Goal: Communication & Community: Answer question/provide support

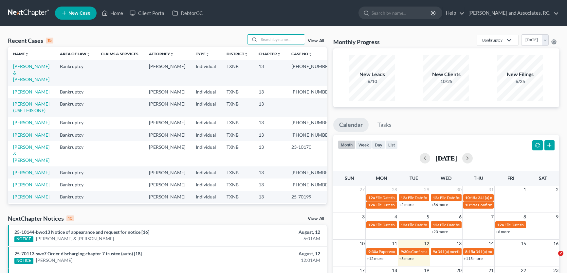
click at [271, 39] on input "search" at bounding box center [282, 39] width 46 height 9
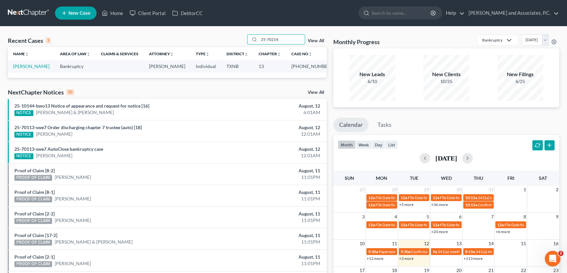
type input "25-70214"
drag, startPoint x: 254, startPoint y: 40, endPoint x: 249, endPoint y: 40, distance: 4.3
click at [249, 40] on div "25-70214" at bounding box center [276, 39] width 58 height 10
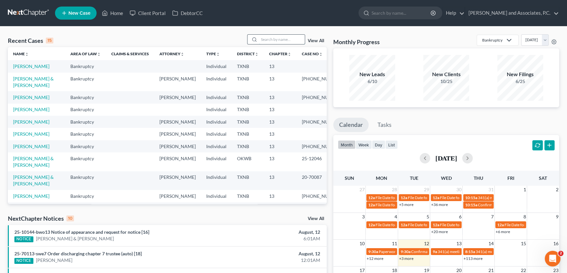
click at [289, 38] on input "search" at bounding box center [282, 39] width 46 height 9
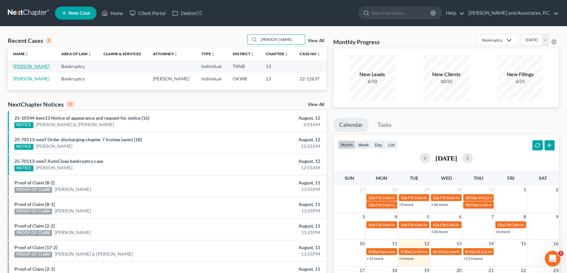
type input "[PERSON_NAME]"
click at [38, 67] on link "[PERSON_NAME]" at bounding box center [31, 67] width 36 height 6
select select "7"
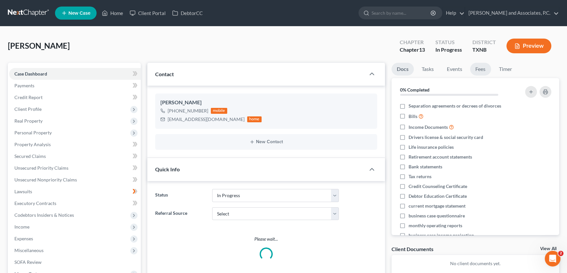
click at [483, 69] on link "Fees" at bounding box center [480, 69] width 21 height 13
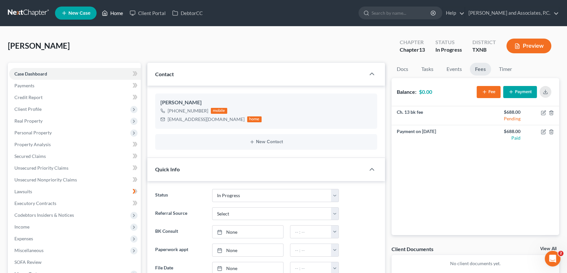
click at [122, 13] on link "Home" at bounding box center [113, 13] width 28 height 12
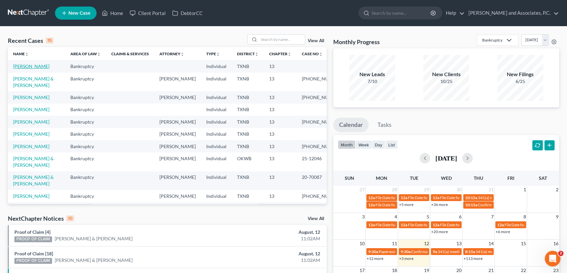
click at [37, 68] on link "[PERSON_NAME]" at bounding box center [31, 67] width 36 height 6
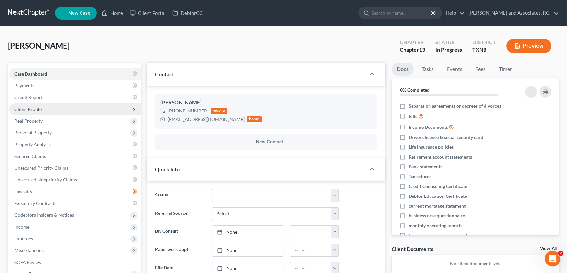
click at [36, 107] on span "Client Profile" at bounding box center [27, 109] width 27 height 6
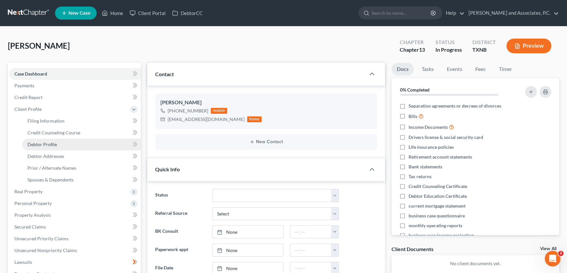
click at [45, 145] on span "Debtor Profile" at bounding box center [42, 145] width 29 height 6
select select "0"
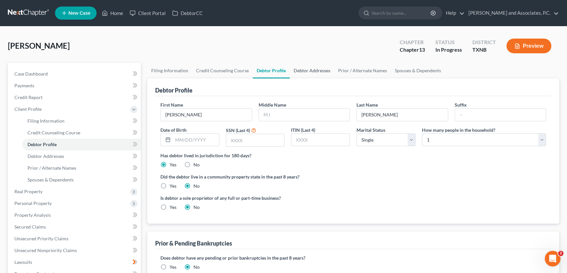
click at [319, 68] on link "Debtor Addresses" at bounding box center [312, 71] width 45 height 16
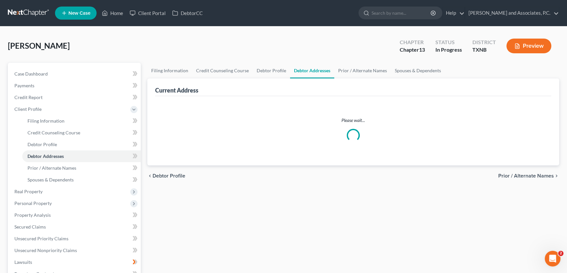
select select "0"
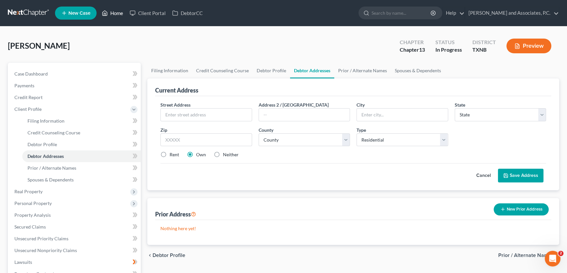
click at [116, 14] on link "Home" at bounding box center [113, 13] width 28 height 12
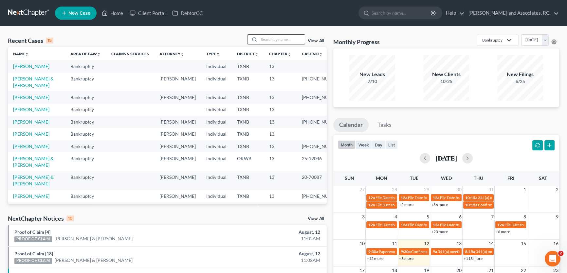
click at [269, 40] on input "search" at bounding box center [282, 39] width 46 height 9
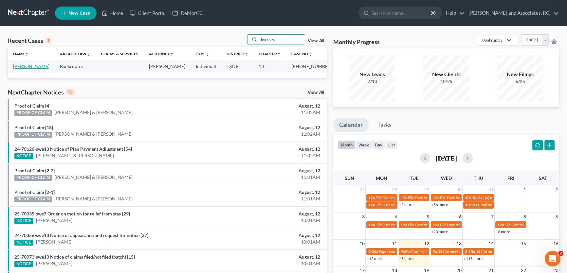
type input "herricks"
click at [36, 67] on link "[PERSON_NAME]" at bounding box center [31, 67] width 36 height 6
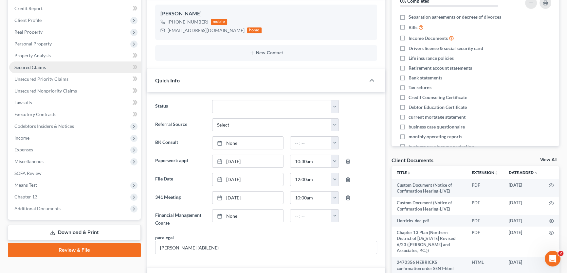
scroll to position [514, 0]
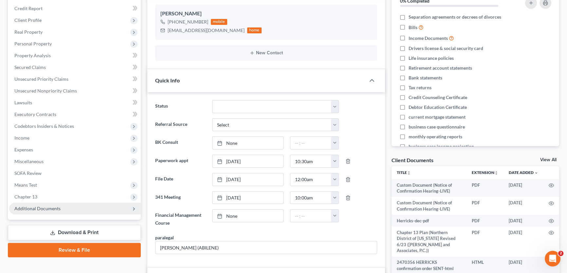
click at [55, 205] on span "Additional Documents" at bounding box center [75, 209] width 132 height 12
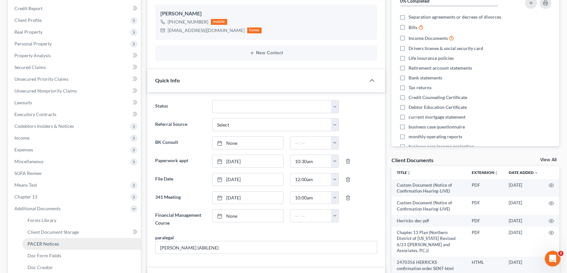
click at [43, 248] on link "PACER Notices" at bounding box center [81, 244] width 119 height 12
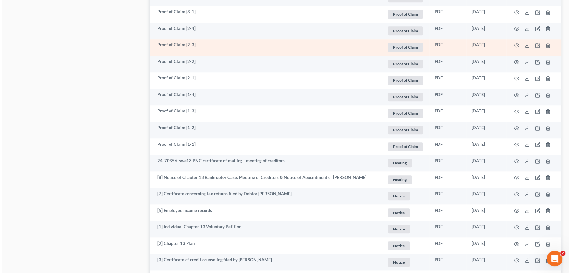
scroll to position [907, 0]
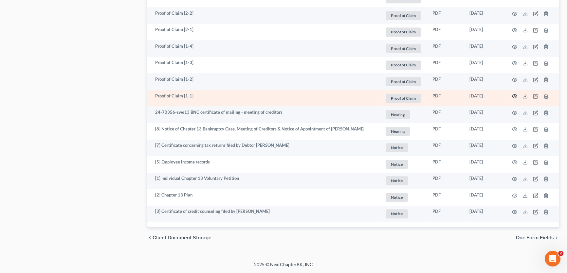
click at [514, 94] on icon "button" at bounding box center [514, 96] width 5 height 5
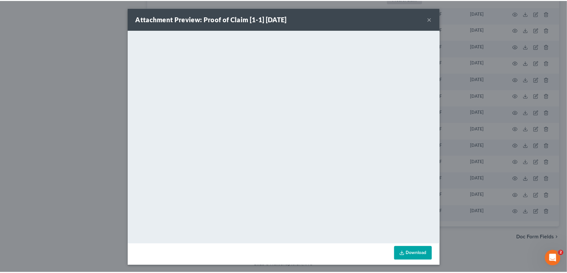
scroll to position [0, 0]
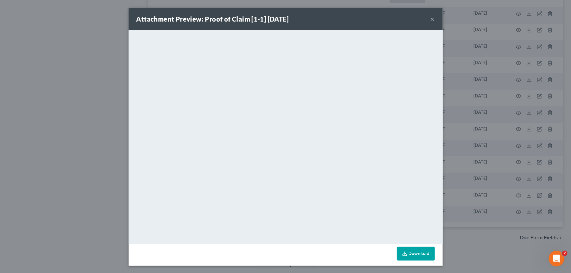
click at [431, 19] on button "×" at bounding box center [433, 19] width 5 height 8
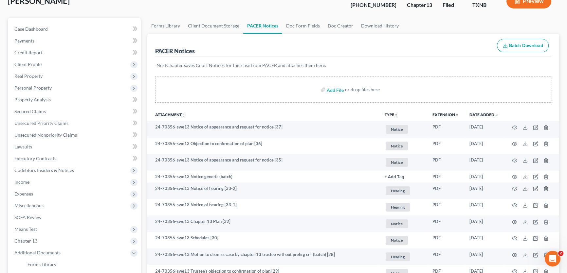
scroll to position [43, 0]
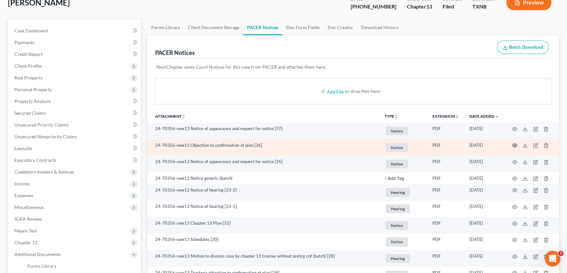
click at [514, 143] on icon "button" at bounding box center [514, 145] width 5 height 5
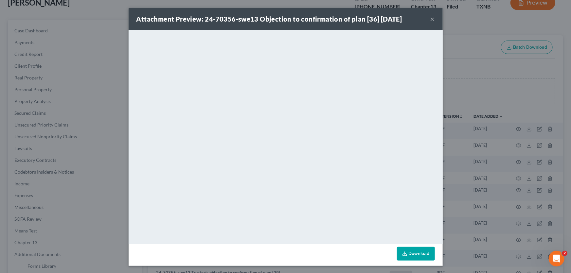
click at [431, 19] on button "×" at bounding box center [433, 19] width 5 height 8
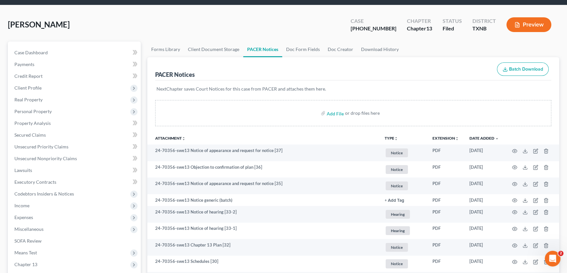
scroll to position [0, 0]
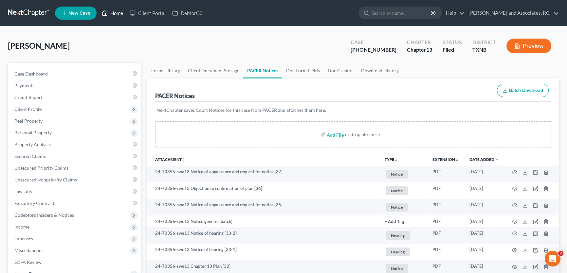
click at [112, 14] on link "Home" at bounding box center [113, 13] width 28 height 12
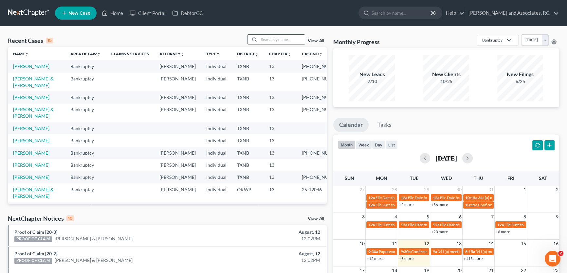
click at [283, 41] on input "search" at bounding box center [282, 39] width 46 height 9
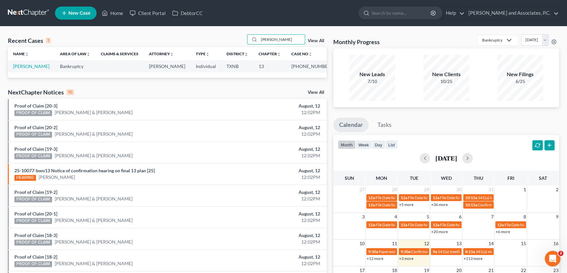
drag, startPoint x: 296, startPoint y: 39, endPoint x: 231, endPoint y: 34, distance: 65.6
click at [231, 34] on div "Recent Cases 1 [PERSON_NAME] View All" at bounding box center [167, 40] width 319 height 13
type input "[PERSON_NAME]"
click at [28, 67] on link "[PERSON_NAME]" at bounding box center [31, 67] width 36 height 6
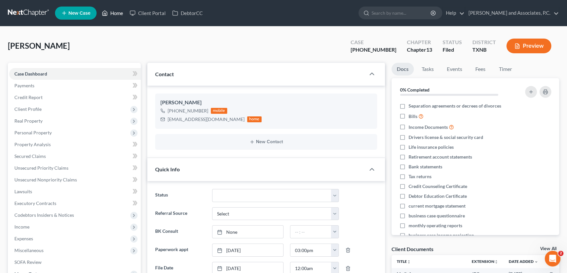
click at [123, 10] on link "Home" at bounding box center [113, 13] width 28 height 12
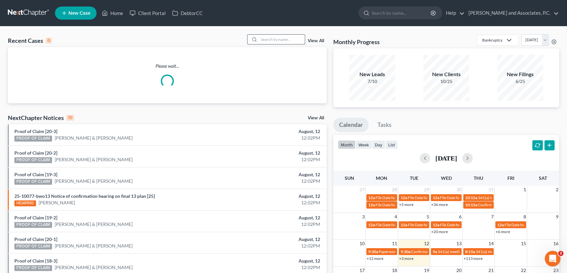
click at [278, 38] on input "search" at bounding box center [282, 39] width 46 height 9
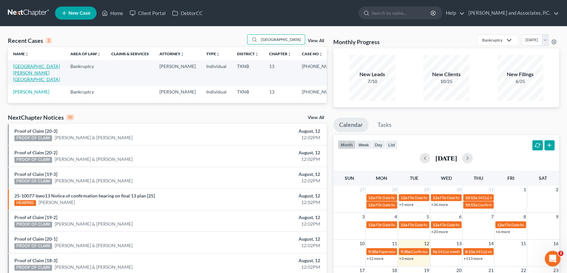
type input "[GEOGRAPHIC_DATA]"
click at [36, 67] on link "[GEOGRAPHIC_DATA][PERSON_NAME][GEOGRAPHIC_DATA]" at bounding box center [36, 73] width 47 height 19
select select "6"
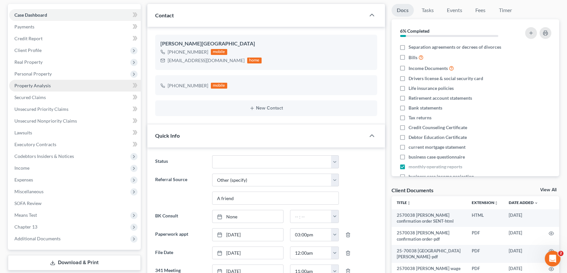
scroll to position [178, 0]
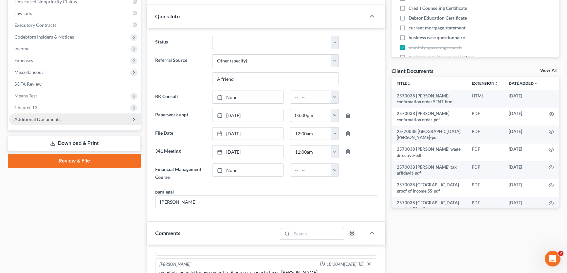
click at [55, 121] on span "Additional Documents" at bounding box center [37, 120] width 46 height 6
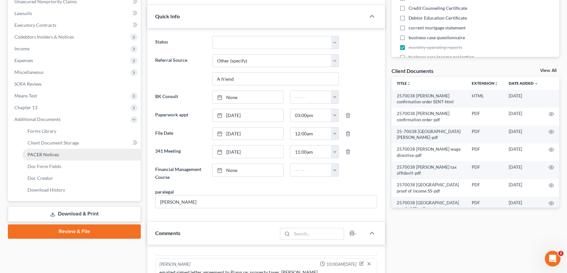
click at [45, 154] on span "PACER Notices" at bounding box center [43, 155] width 31 height 6
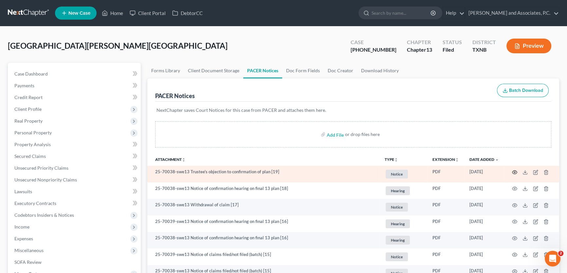
click at [516, 172] on icon "button" at bounding box center [514, 172] width 5 height 5
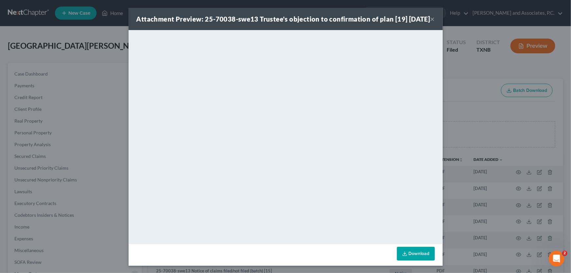
click at [434, 22] on div "Attachment Preview: 25-70038-swe13 Trustee's objection to confirmation of plan …" at bounding box center [286, 19] width 314 height 22
click at [120, 13] on div "Attachment Preview: 25-70038-swe13 Trustee's objection to confirmation of plan …" at bounding box center [285, 136] width 571 height 273
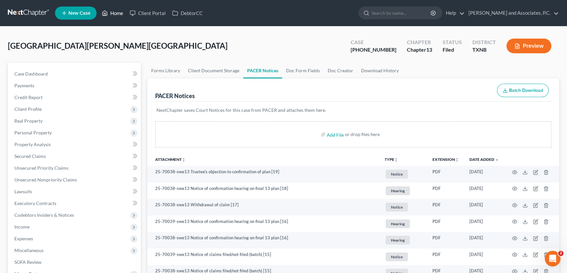
click at [117, 11] on link "Home" at bounding box center [113, 13] width 28 height 12
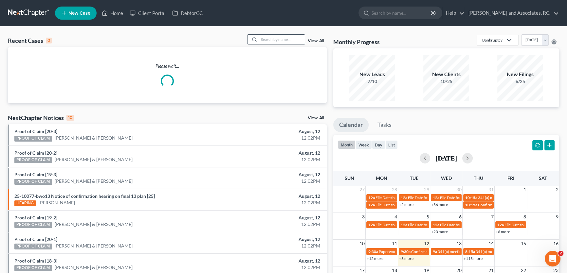
click at [293, 39] on input "search" at bounding box center [282, 39] width 46 height 9
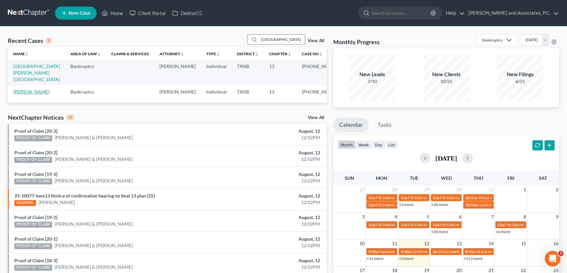
type input "[GEOGRAPHIC_DATA]"
click at [39, 89] on link "[PERSON_NAME]" at bounding box center [31, 92] width 36 height 6
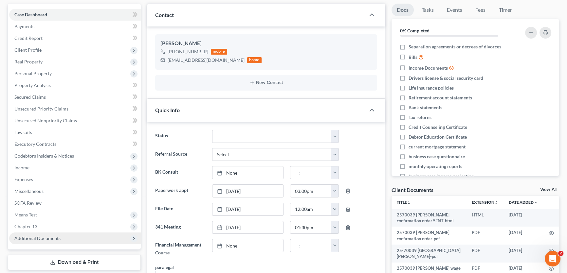
scroll to position [59, 0]
click at [36, 235] on span "Additional Documents" at bounding box center [75, 239] width 132 height 12
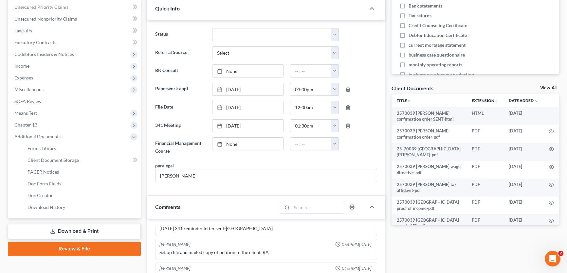
scroll to position [178, 0]
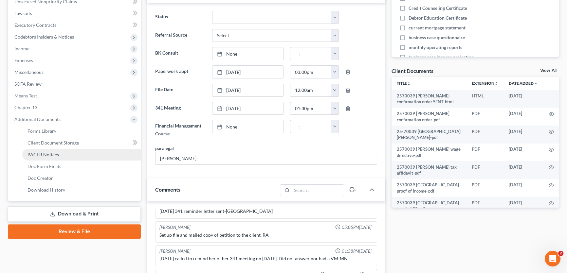
click at [46, 155] on span "PACER Notices" at bounding box center [43, 155] width 31 height 6
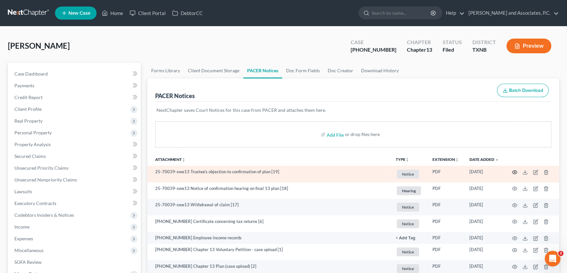
click at [514, 170] on icon "button" at bounding box center [514, 172] width 5 height 5
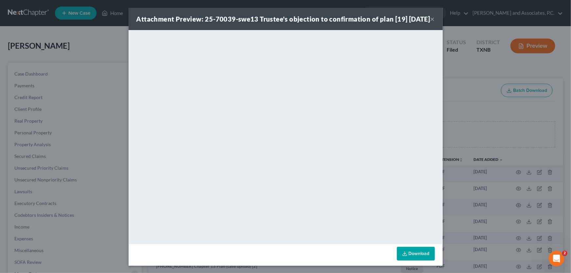
click at [431, 23] on button "×" at bounding box center [433, 19] width 5 height 8
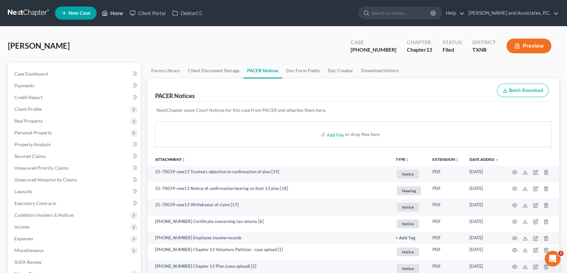
click at [114, 12] on link "Home" at bounding box center [113, 13] width 28 height 12
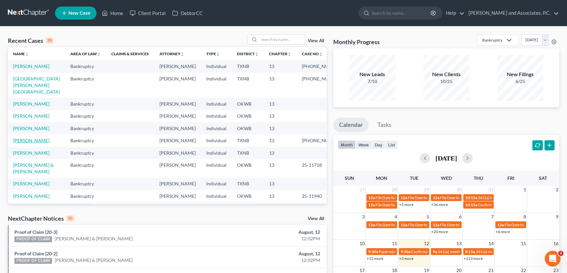
click at [27, 143] on link "[PERSON_NAME]" at bounding box center [31, 141] width 36 height 6
select select "5"
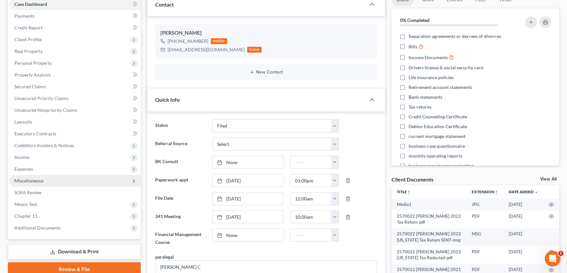
scroll to position [62, 0]
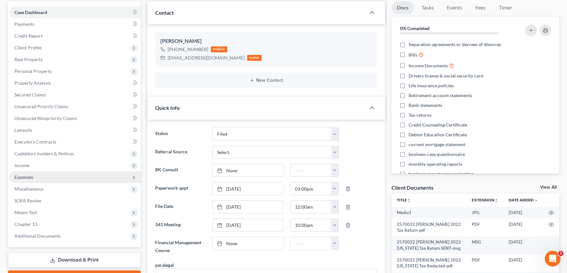
click at [37, 178] on span "Expenses" at bounding box center [75, 178] width 132 height 12
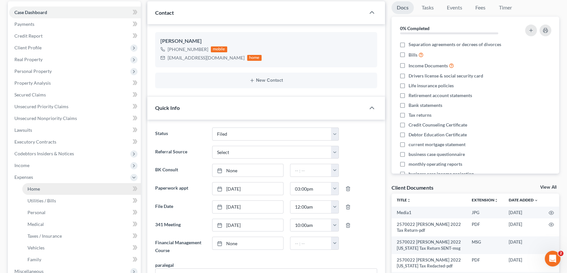
click at [36, 186] on span "Home" at bounding box center [34, 189] width 12 height 6
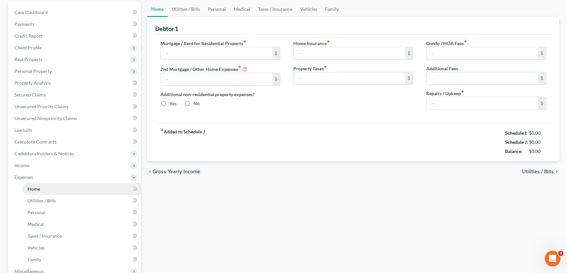
scroll to position [25, 0]
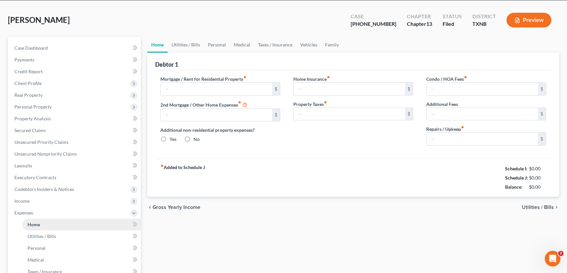
type input "0.00"
radio input "true"
type input "306.00"
type input "0.00"
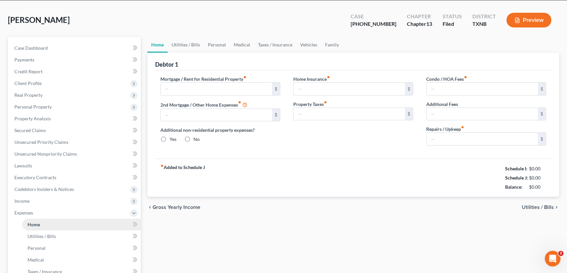
type input "0.00"
type input "100.00"
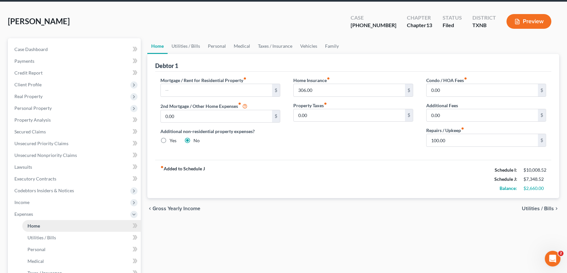
scroll to position [0, 0]
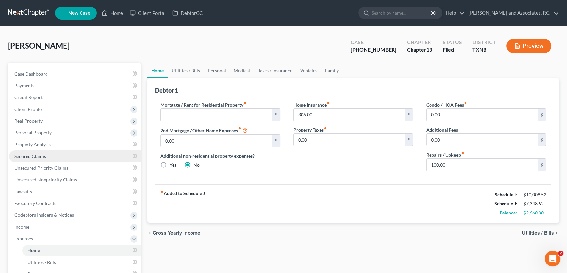
click at [48, 157] on link "Secured Claims" at bounding box center [75, 157] width 132 height 12
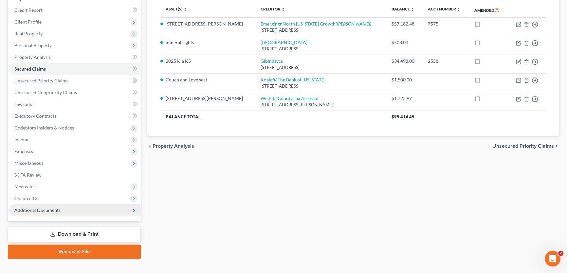
scroll to position [97, 0]
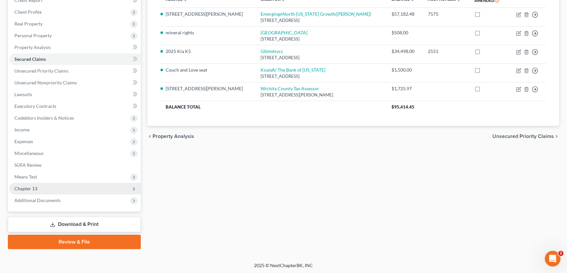
click at [36, 189] on span "Chapter 13" at bounding box center [25, 189] width 23 height 6
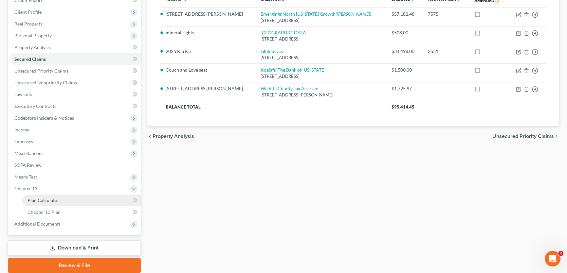
click at [37, 200] on span "Plan Calculator" at bounding box center [44, 201] width 32 height 6
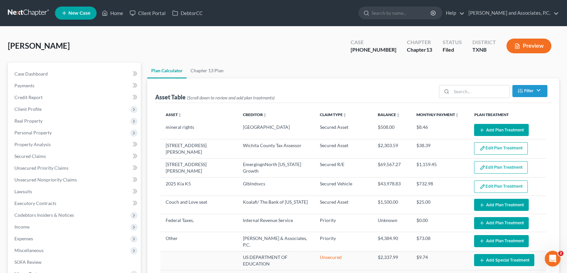
select select "59"
click at [205, 72] on link "Chapter 13 Plan" at bounding box center [207, 71] width 41 height 16
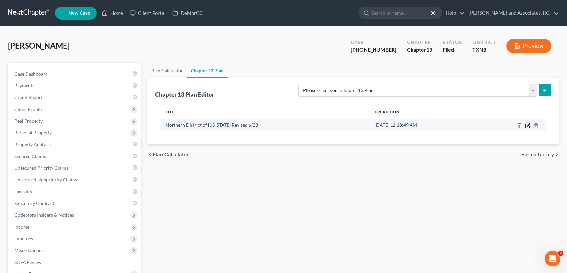
click at [528, 126] on icon "button" at bounding box center [527, 125] width 5 height 5
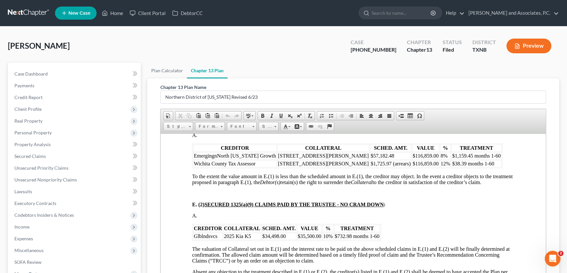
scroll to position [804, 0]
click at [48, 158] on link "Secured Claims" at bounding box center [75, 157] width 132 height 12
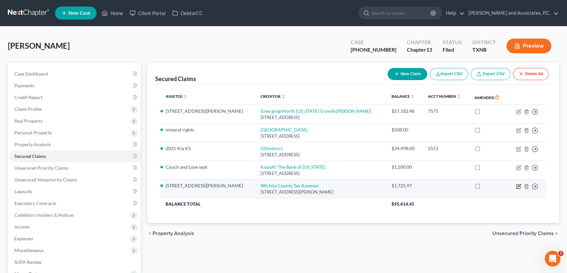
click at [518, 184] on icon "button" at bounding box center [518, 186] width 5 height 5
select select "45"
select select "11"
select select "4"
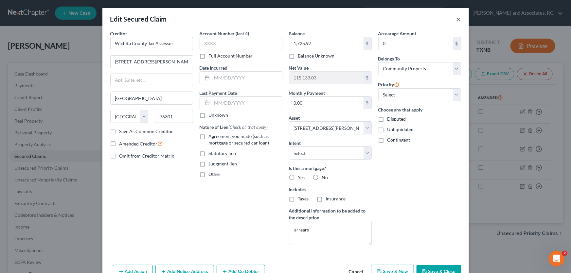
click at [457, 19] on button "×" at bounding box center [459, 19] width 5 height 8
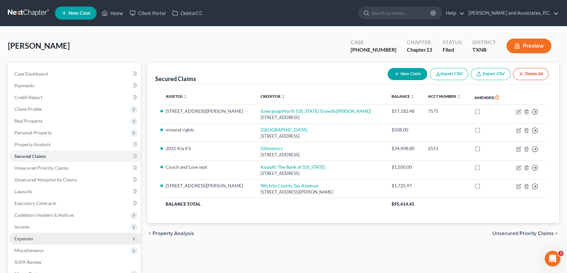
click at [35, 241] on span "Expenses" at bounding box center [75, 239] width 132 height 12
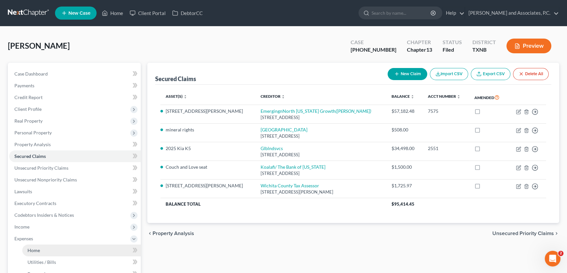
click at [34, 249] on span "Home" at bounding box center [34, 251] width 12 height 6
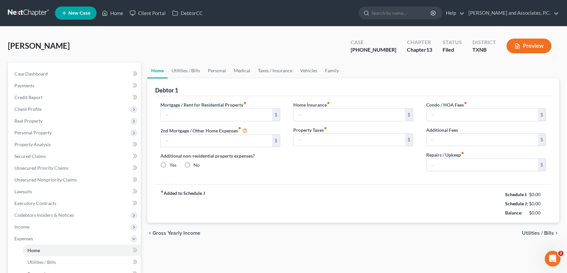
type input "0.00"
radio input "true"
type input "306.00"
type input "0.00"
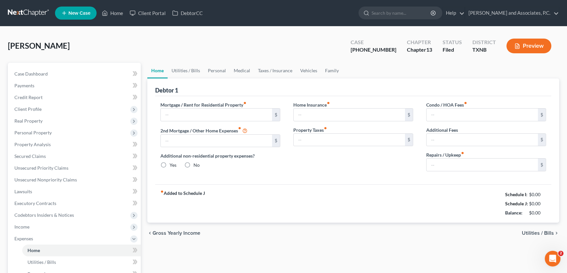
type input "0.00"
type input "100.00"
click at [114, 15] on link "Home" at bounding box center [113, 13] width 28 height 12
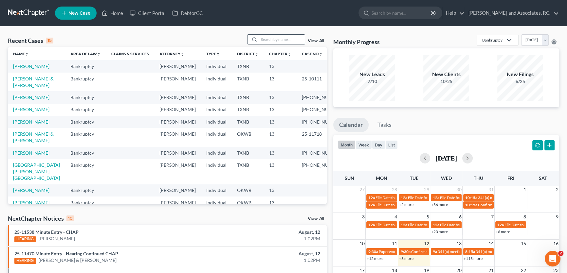
click at [290, 43] on input "search" at bounding box center [282, 39] width 46 height 9
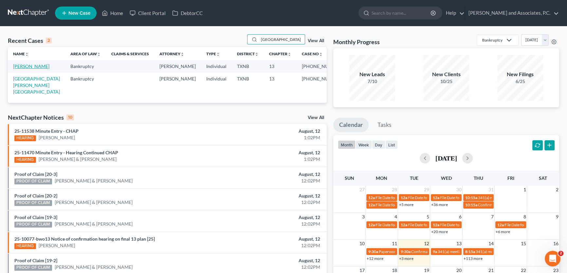
type input "[GEOGRAPHIC_DATA]"
click at [36, 66] on link "[PERSON_NAME]" at bounding box center [31, 67] width 36 height 6
select select "5"
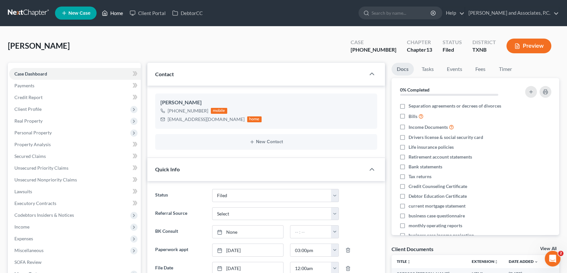
click at [119, 10] on link "Home" at bounding box center [113, 13] width 28 height 12
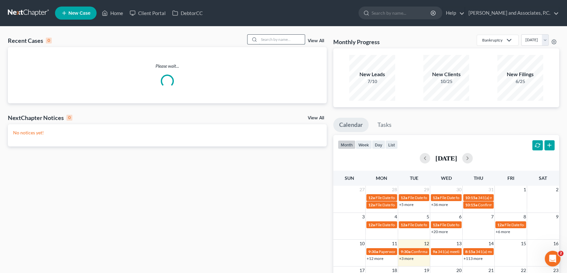
click at [291, 39] on input "search" at bounding box center [282, 39] width 46 height 9
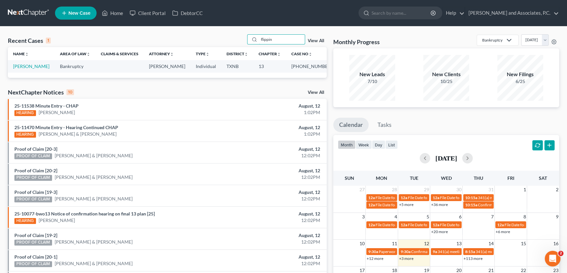
type input "flippin"
click at [38, 68] on link "[PERSON_NAME]" at bounding box center [31, 67] width 36 height 6
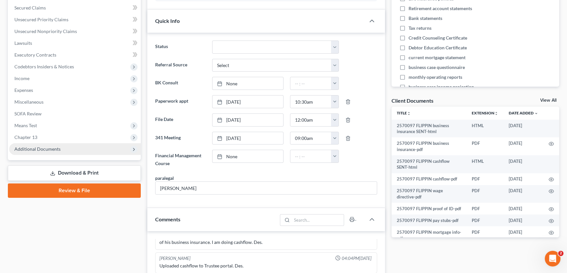
scroll to position [1191, 0]
click at [42, 148] on span "Additional Documents" at bounding box center [37, 149] width 46 height 6
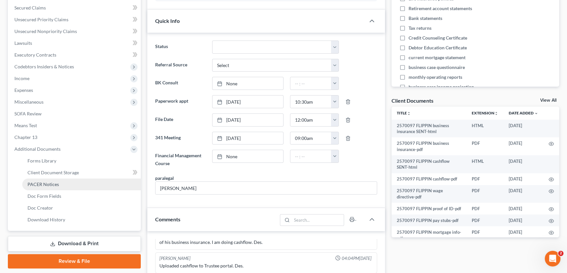
click at [38, 188] on link "PACER Notices" at bounding box center [81, 185] width 119 height 12
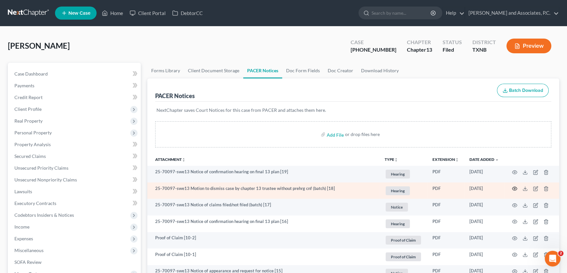
click at [516, 188] on icon "button" at bounding box center [514, 188] width 5 height 5
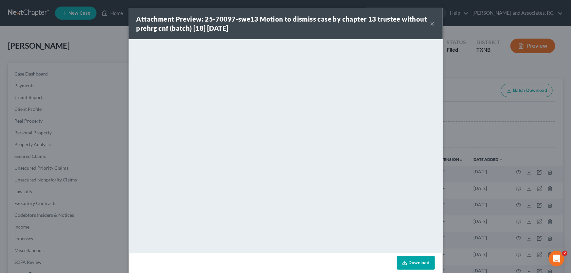
click at [431, 24] on button "×" at bounding box center [433, 24] width 5 height 8
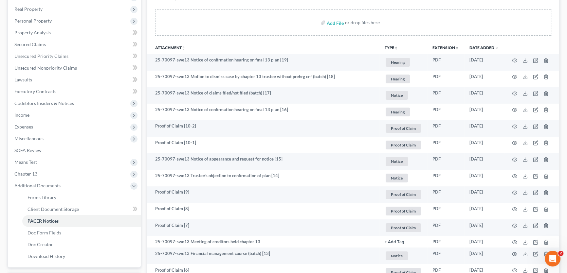
scroll to position [119, 0]
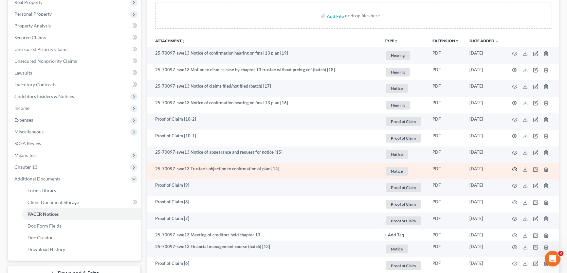
click at [513, 168] on icon "button" at bounding box center [514, 169] width 5 height 5
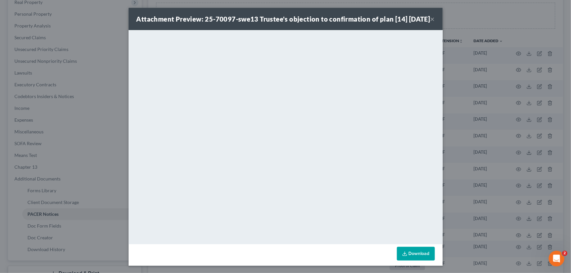
click at [431, 22] on button "×" at bounding box center [433, 19] width 5 height 8
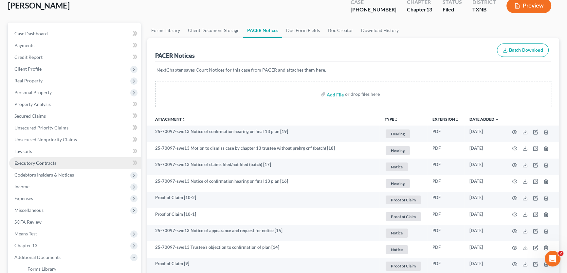
scroll to position [0, 0]
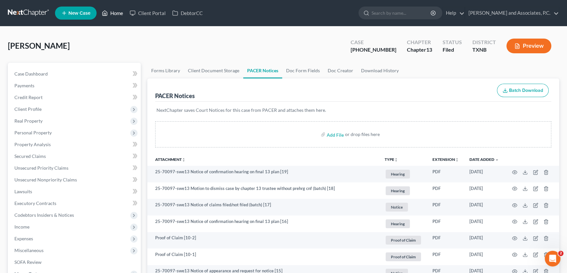
click at [119, 15] on link "Home" at bounding box center [113, 13] width 28 height 12
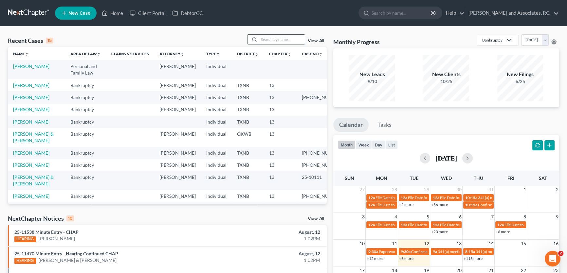
click at [261, 41] on input "search" at bounding box center [282, 39] width 46 height 9
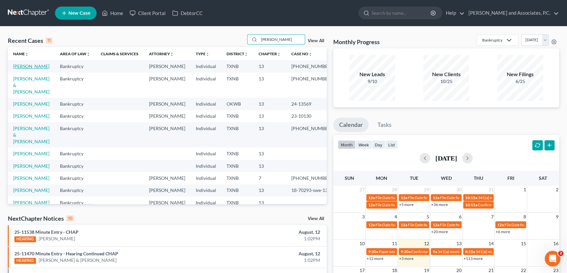
type input "[PERSON_NAME]"
click at [32, 67] on link "[PERSON_NAME]" at bounding box center [31, 67] width 36 height 6
select select "5"
select select "1"
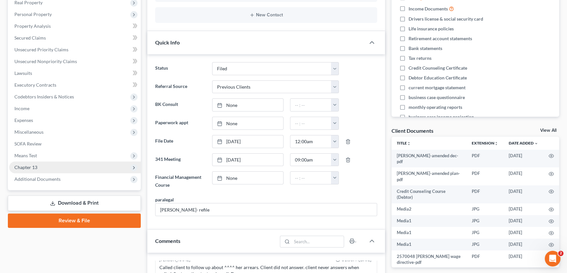
scroll to position [119, 0]
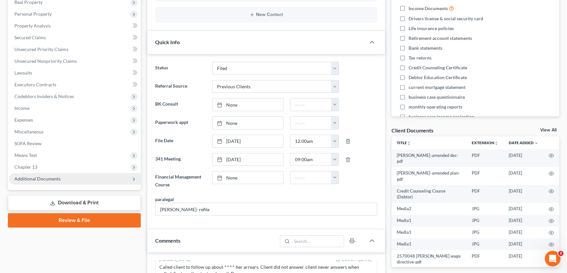
click at [33, 174] on span "Additional Documents" at bounding box center [75, 179] width 132 height 12
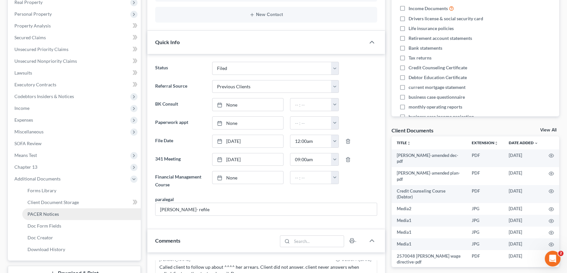
click at [40, 216] on span "PACER Notices" at bounding box center [43, 215] width 31 height 6
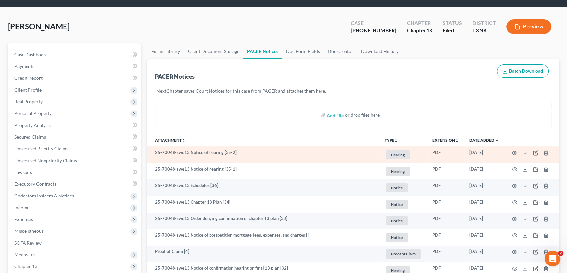
scroll to position [29, 0]
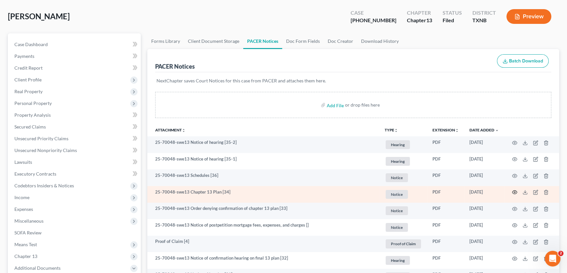
click at [516, 192] on icon "button" at bounding box center [514, 192] width 5 height 5
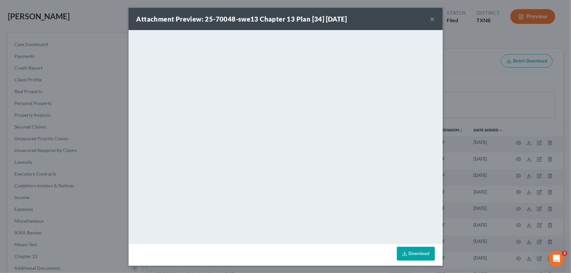
click at [431, 18] on button "×" at bounding box center [433, 19] width 5 height 8
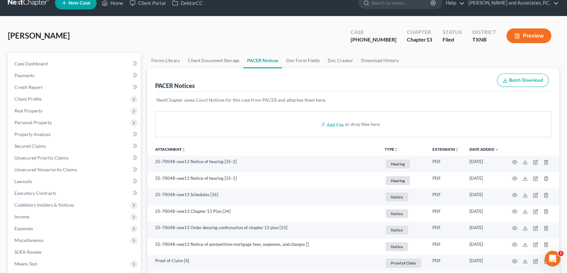
scroll to position [0, 0]
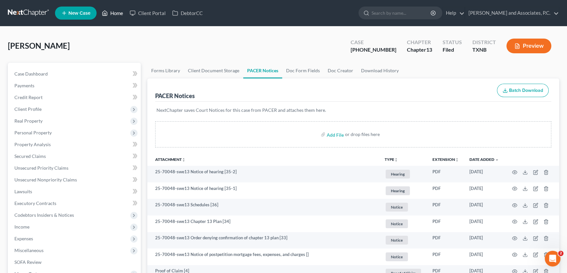
click at [113, 13] on link "Home" at bounding box center [113, 13] width 28 height 12
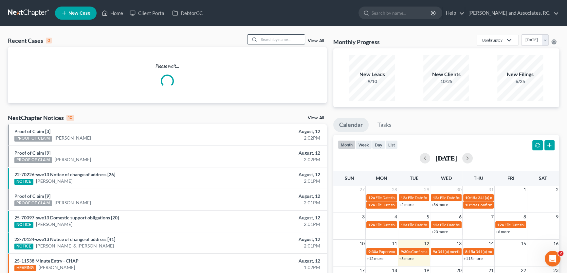
click at [293, 42] on input "search" at bounding box center [282, 39] width 46 height 9
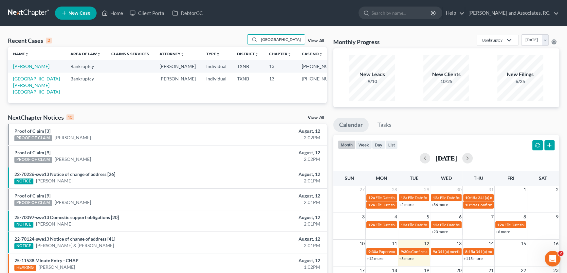
type input "[GEOGRAPHIC_DATA]"
drag, startPoint x: 262, startPoint y: 40, endPoint x: 242, endPoint y: 40, distance: 20.0
click at [242, 40] on div "Recent Cases 2 [PERSON_NAME] View All" at bounding box center [167, 40] width 319 height 13
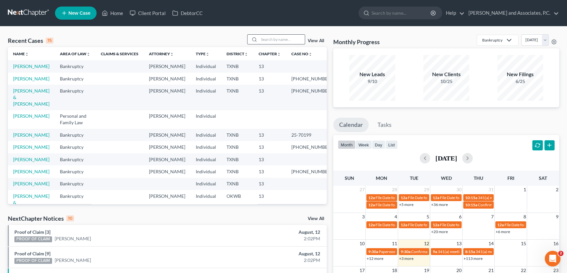
click at [280, 41] on input "search" at bounding box center [282, 39] width 46 height 9
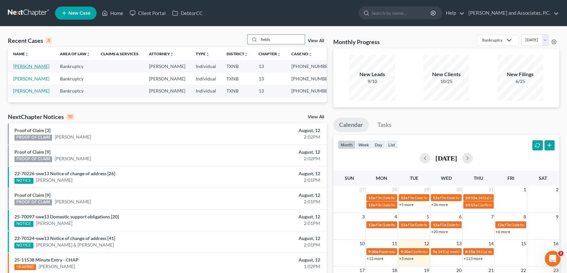
type input "fields"
click at [38, 69] on link "[PERSON_NAME]" at bounding box center [31, 67] width 36 height 6
select select "6"
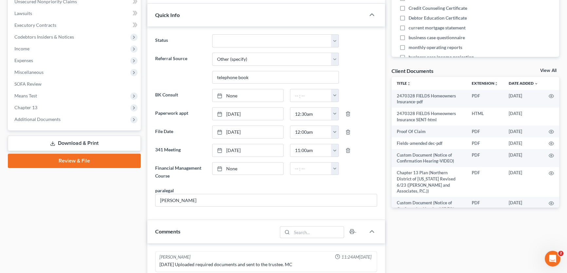
scroll to position [178, 0]
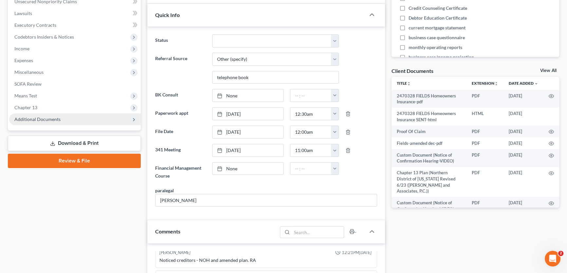
click at [60, 120] on span "Additional Documents" at bounding box center [75, 120] width 132 height 12
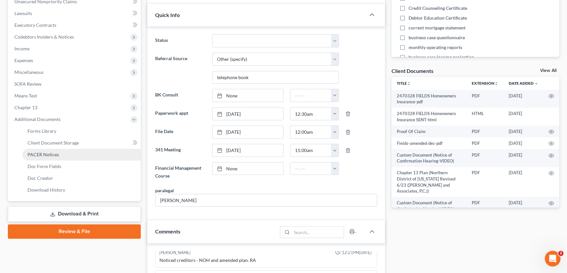
click at [45, 155] on span "PACER Notices" at bounding box center [43, 155] width 31 height 6
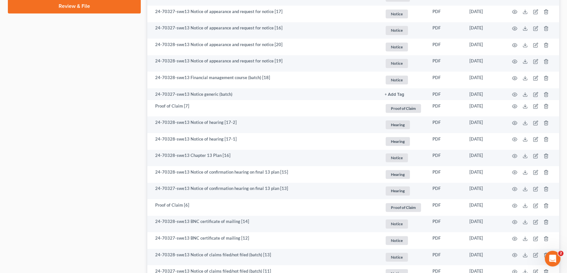
scroll to position [446, 0]
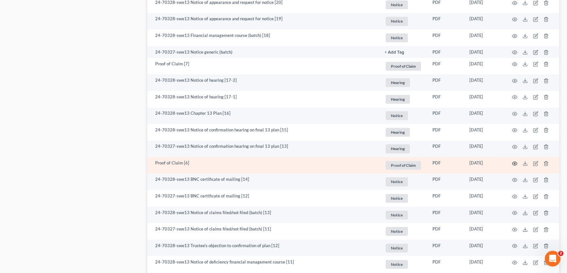
click at [516, 162] on icon "button" at bounding box center [514, 163] width 5 height 5
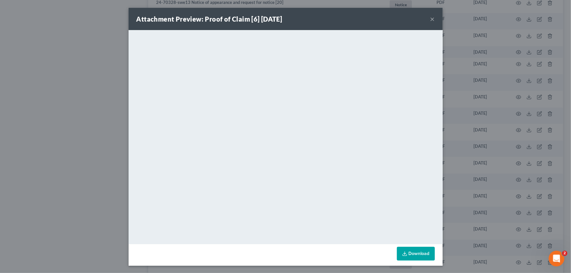
click at [431, 19] on button "×" at bounding box center [433, 19] width 5 height 8
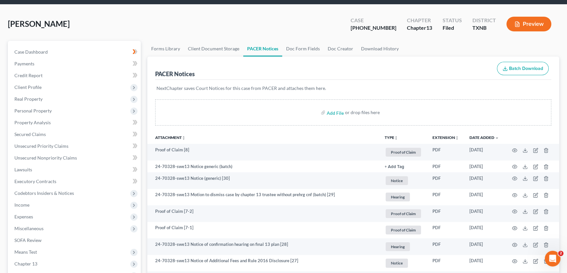
scroll to position [0, 0]
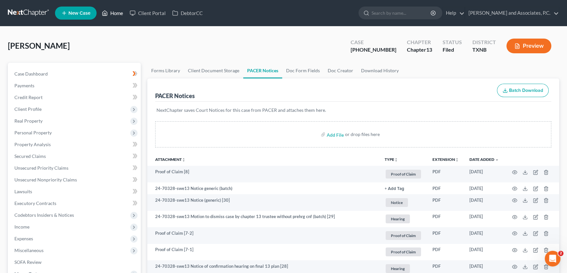
click at [124, 16] on link "Home" at bounding box center [113, 13] width 28 height 12
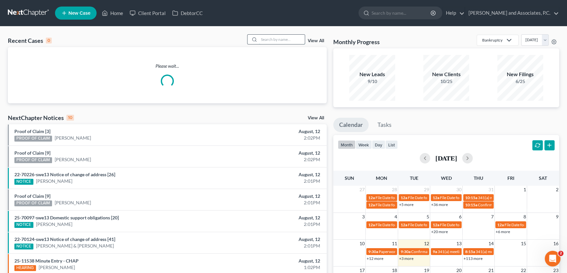
click at [293, 40] on input "search" at bounding box center [282, 39] width 46 height 9
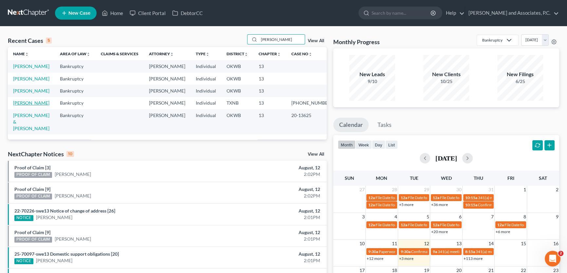
type input "[PERSON_NAME]"
click at [39, 106] on link "[PERSON_NAME]" at bounding box center [31, 103] width 36 height 6
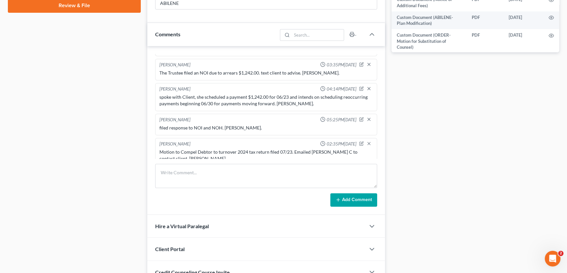
scroll to position [327, 0]
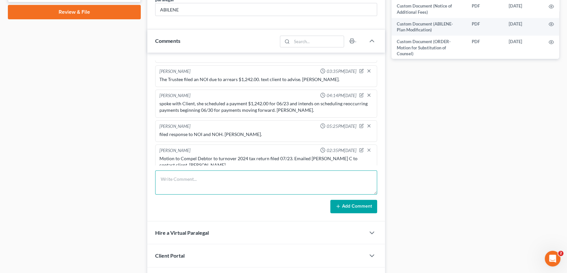
click at [179, 178] on textarea at bounding box center [266, 183] width 222 height 24
type textarea "forwarded 2024 tax return to [PERSON_NAME] C to upload to portal. [PERSON_NAME]."
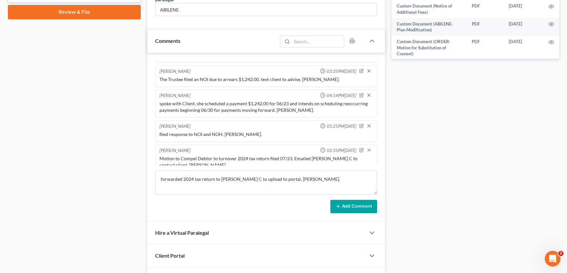
click at [356, 203] on button "Add Comment" at bounding box center [353, 207] width 47 height 14
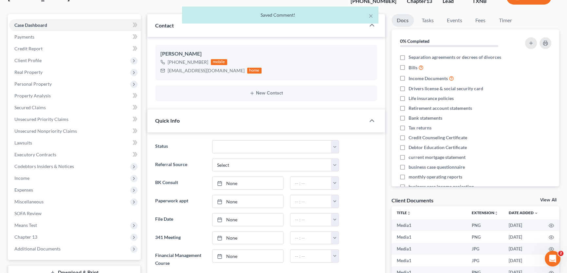
scroll to position [0, 0]
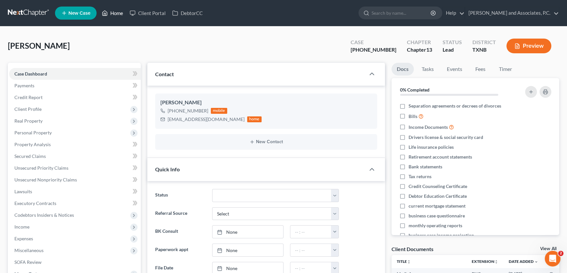
click at [121, 15] on link "Home" at bounding box center [113, 13] width 28 height 12
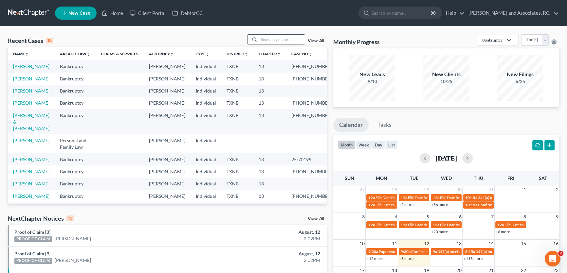
click at [266, 40] on input "search" at bounding box center [282, 39] width 46 height 9
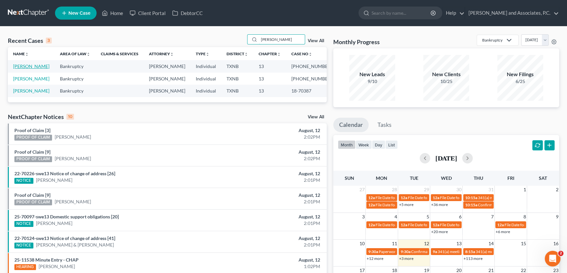
type input "[PERSON_NAME]"
click at [27, 66] on link "[PERSON_NAME]" at bounding box center [31, 67] width 36 height 6
select select "5"
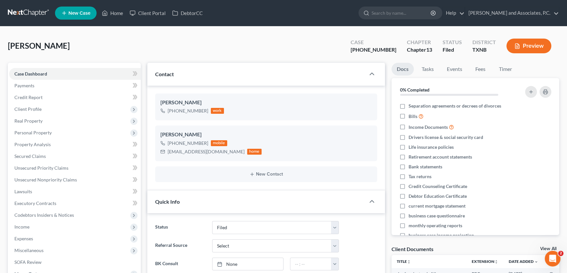
scroll to position [29, 0]
click at [118, 15] on link "Home" at bounding box center [113, 13] width 28 height 12
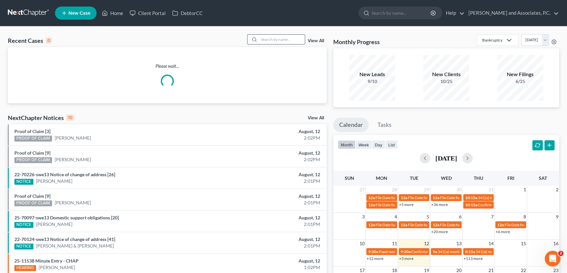
click at [294, 40] on input "search" at bounding box center [282, 39] width 46 height 9
type input "j"
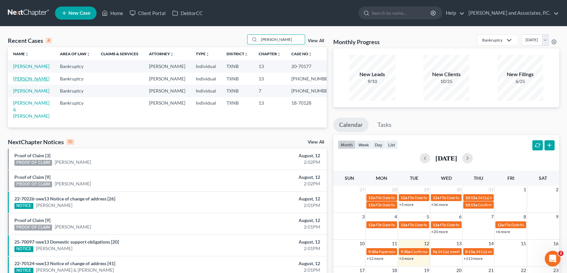
type input "[PERSON_NAME]"
click at [26, 78] on link "[PERSON_NAME]" at bounding box center [31, 79] width 36 height 6
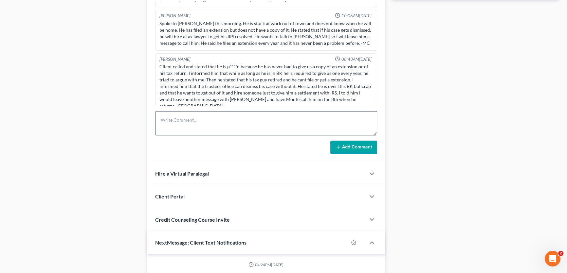
scroll to position [990, 0]
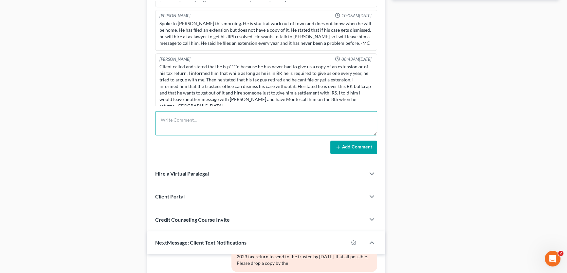
click at [194, 122] on textarea at bounding box center [266, 123] width 222 height 24
type textarea "MJW spoke with client on the phone. MJW notes: will have 2024 tax return by 09/…"
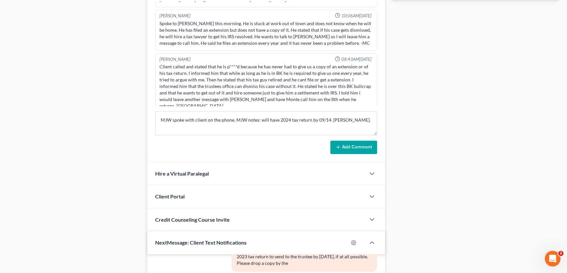
click at [355, 147] on button "Add Comment" at bounding box center [353, 148] width 47 height 14
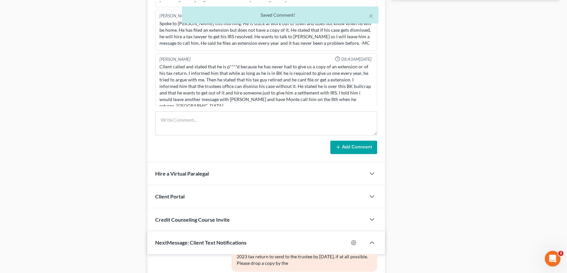
scroll to position [426, 0]
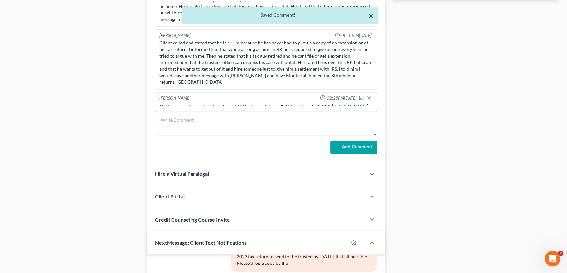
click at [372, 16] on button "×" at bounding box center [371, 16] width 5 height 8
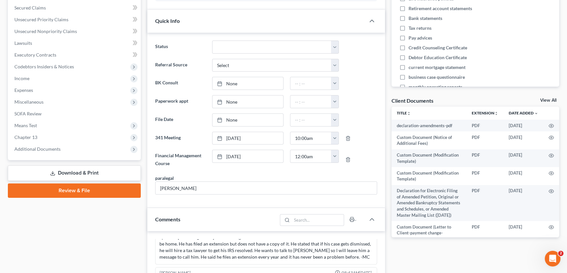
scroll to position [0, 0]
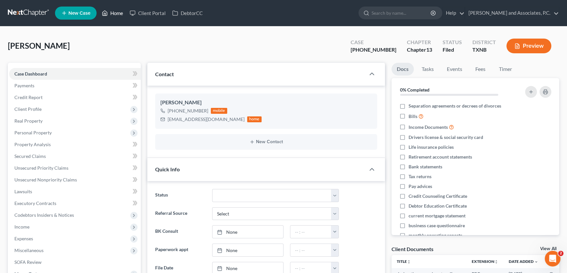
click at [119, 11] on link "Home" at bounding box center [113, 13] width 28 height 12
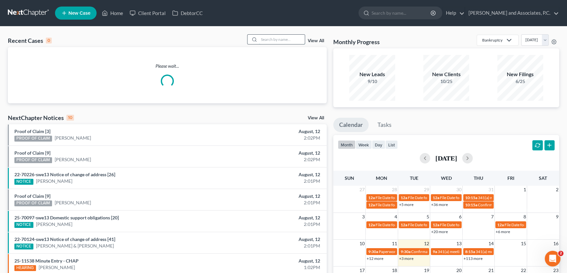
click at [272, 41] on input "search" at bounding box center [282, 39] width 46 height 9
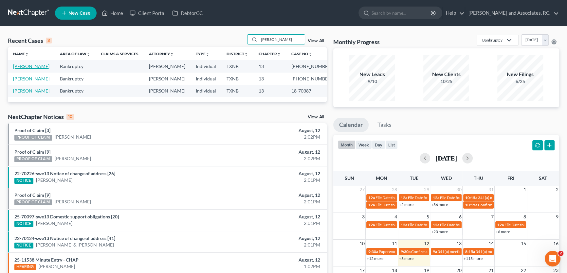
type input "[PERSON_NAME]"
click at [37, 65] on link "[PERSON_NAME]" at bounding box center [31, 67] width 36 height 6
select select "5"
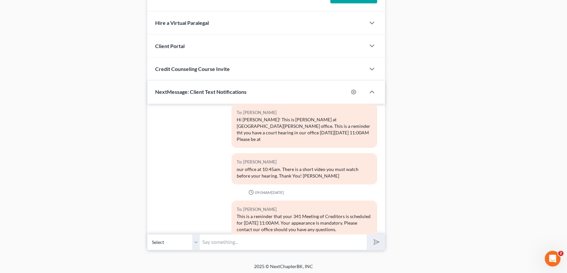
scroll to position [29, 0]
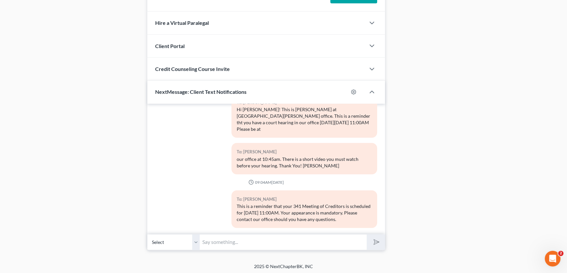
click at [196, 239] on select "Select [PHONE_NUMBER] - [PERSON_NAME]" at bounding box center [173, 242] width 52 height 16
click at [213, 242] on input "text" at bounding box center [283, 242] width 167 height 16
type input "F"
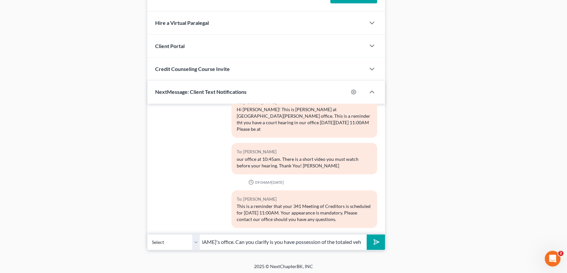
scroll to position [0, 140]
type input "[PERSON_NAME], this is [PERSON_NAME] from [PERSON_NAME]'s office. Can you clari…"
click at [367, 235] on button "submit" at bounding box center [376, 242] width 18 height 15
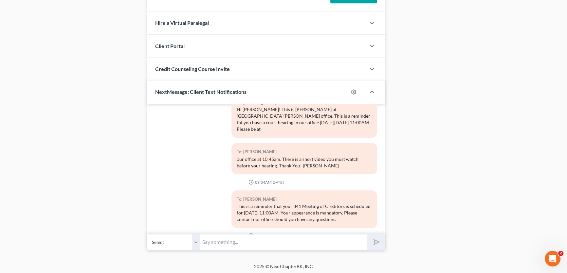
scroll to position [76, 0]
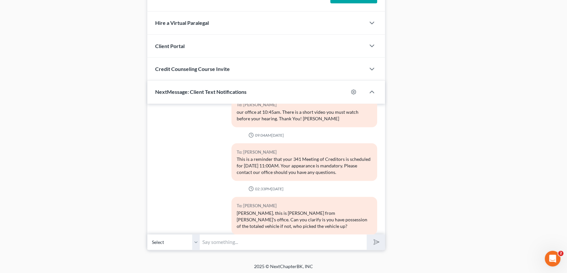
click at [212, 239] on input "text" at bounding box center [283, 242] width 167 height 16
type input "and did you receive the insurance pay out or did they send that to the lien hol…"
click at [367, 235] on button "submit" at bounding box center [376, 242] width 18 height 15
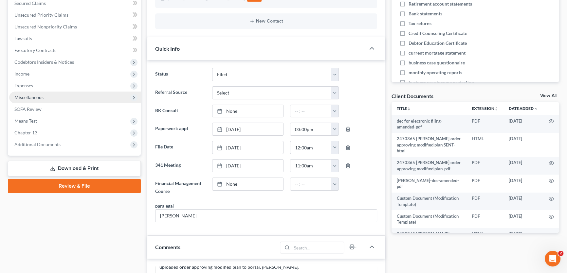
scroll to position [0, 0]
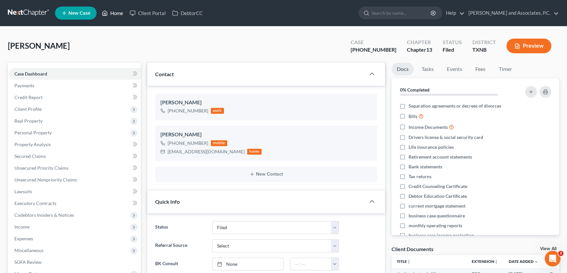
drag, startPoint x: 117, startPoint y: 14, endPoint x: 287, endPoint y: 31, distance: 171.8
click at [117, 14] on link "Home" at bounding box center [113, 13] width 28 height 12
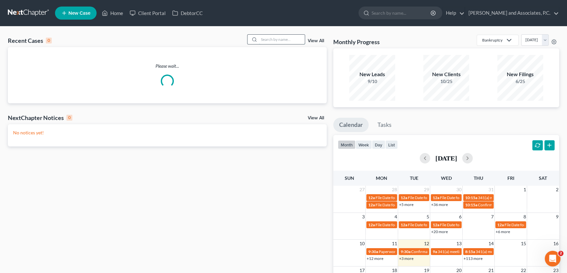
click at [283, 39] on input "search" at bounding box center [282, 39] width 46 height 9
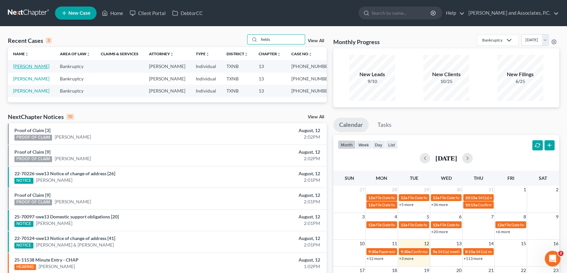
type input "fields"
click at [38, 68] on link "[PERSON_NAME]" at bounding box center [31, 67] width 36 height 6
select select "6"
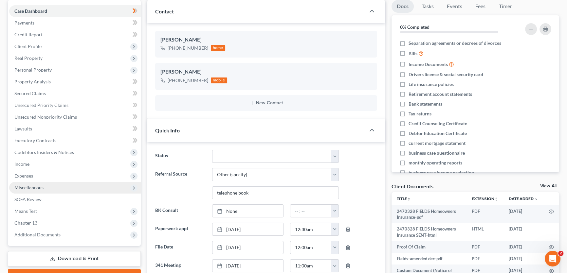
scroll to position [119, 0]
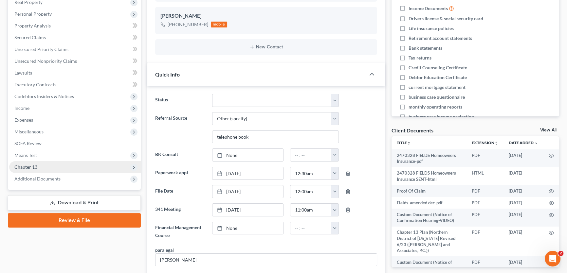
click at [40, 168] on span "Chapter 13" at bounding box center [75, 167] width 132 height 12
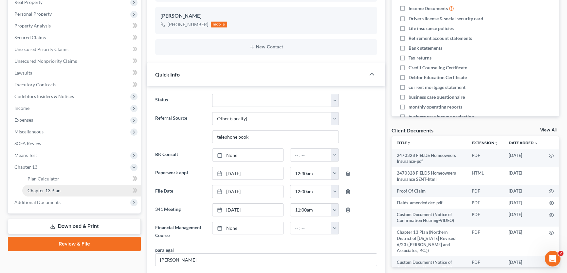
click at [41, 188] on span "Chapter 13 Plan" at bounding box center [44, 191] width 33 height 6
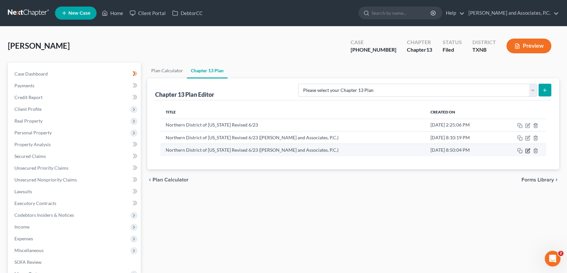
click at [527, 150] on icon "button" at bounding box center [527, 150] width 5 height 5
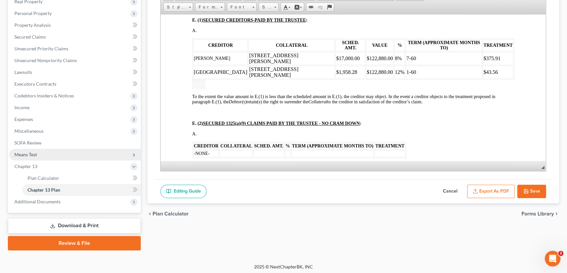
scroll to position [121, 0]
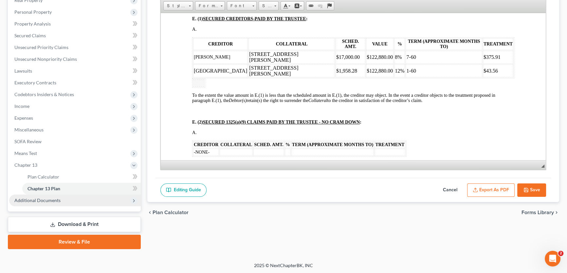
click at [56, 199] on span "Additional Documents" at bounding box center [37, 201] width 46 height 6
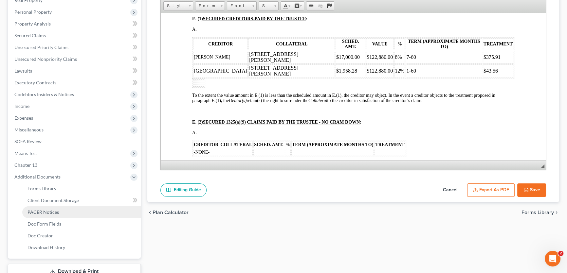
click at [45, 212] on span "PACER Notices" at bounding box center [43, 213] width 31 height 6
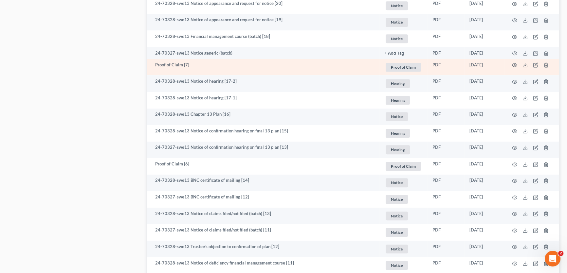
scroll to position [446, 0]
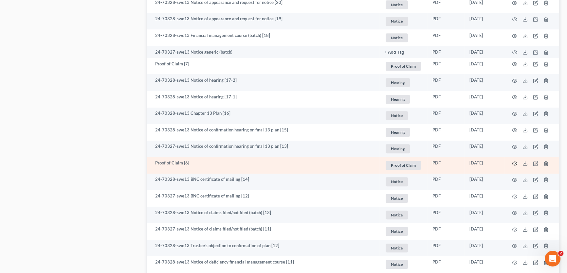
click at [516, 162] on icon "button" at bounding box center [514, 163] width 5 height 5
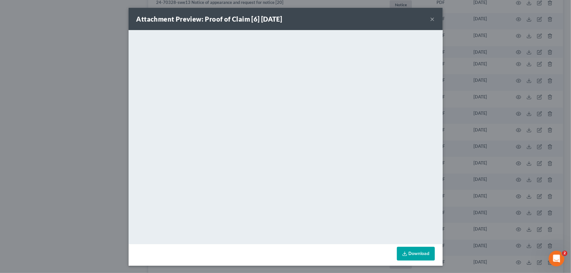
click at [431, 19] on button "×" at bounding box center [433, 19] width 5 height 8
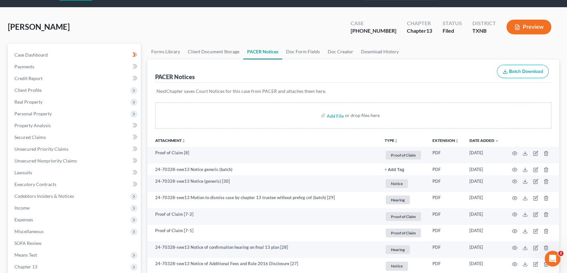
scroll to position [0, 0]
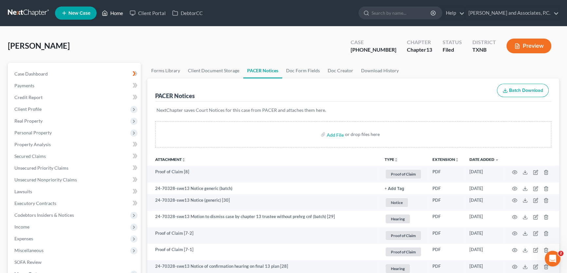
click at [114, 13] on link "Home" at bounding box center [113, 13] width 28 height 12
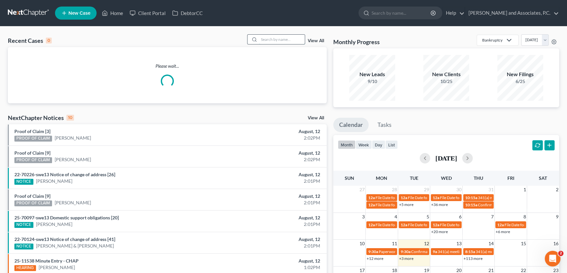
click at [289, 37] on input "search" at bounding box center [282, 39] width 46 height 9
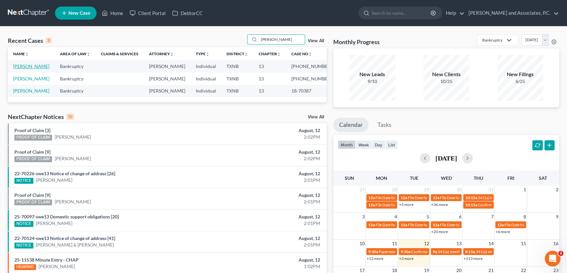
type input "[PERSON_NAME]"
click at [37, 66] on link "[PERSON_NAME]" at bounding box center [31, 67] width 36 height 6
select select "5"
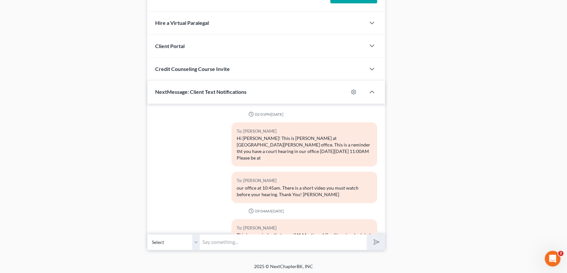
scroll to position [203, 0]
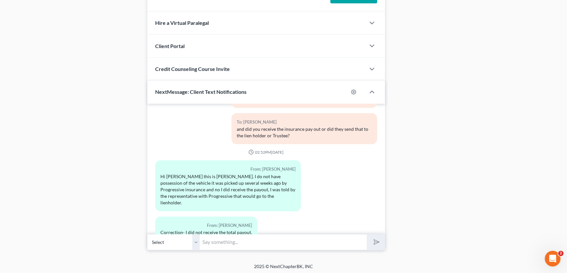
click at [229, 239] on input "text" at bounding box center [283, 242] width 167 height 16
type input "you did not receive any funds from the insurance company, correct?"
click at [367, 235] on button "submit" at bounding box center [376, 242] width 18 height 15
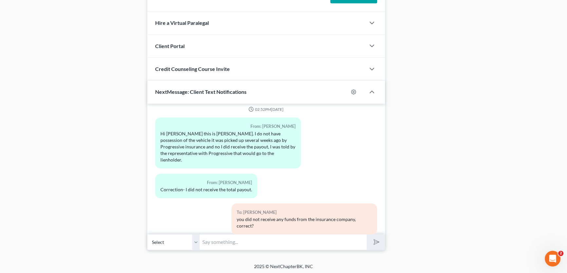
scroll to position [276, 0]
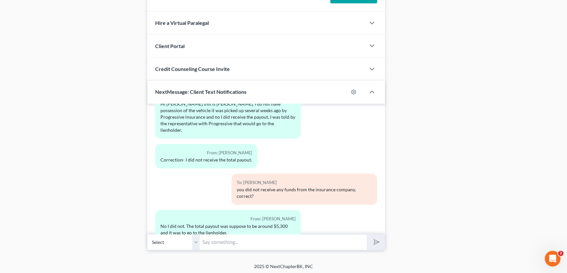
click at [223, 245] on input "text" at bounding box center [283, 242] width 167 height 16
type input "thank you for the clarification. If I have anymore questions, I will let you kn…"
click at [373, 243] on icon "submit" at bounding box center [375, 242] width 9 height 9
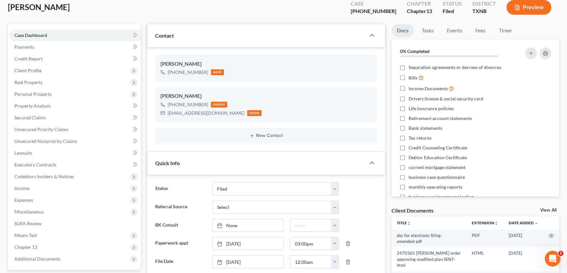
scroll to position [0, 0]
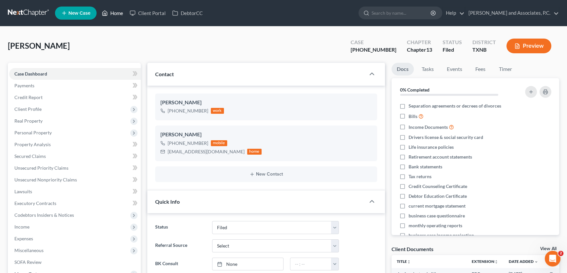
click at [121, 13] on link "Home" at bounding box center [113, 13] width 28 height 12
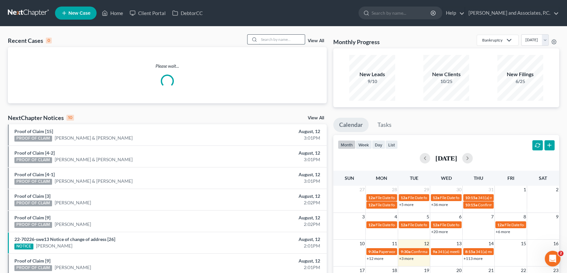
click at [277, 40] on input "search" at bounding box center [282, 39] width 46 height 9
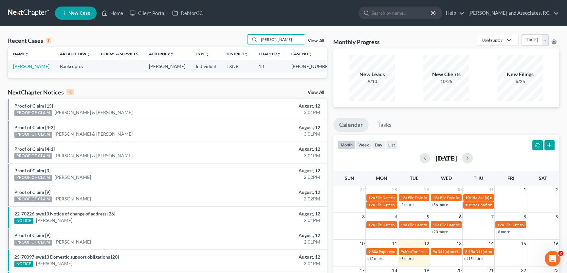
type input "[PERSON_NAME]"
click at [42, 63] on td "[PERSON_NAME]" at bounding box center [31, 66] width 47 height 12
click at [39, 67] on link "[PERSON_NAME]" at bounding box center [31, 67] width 36 height 6
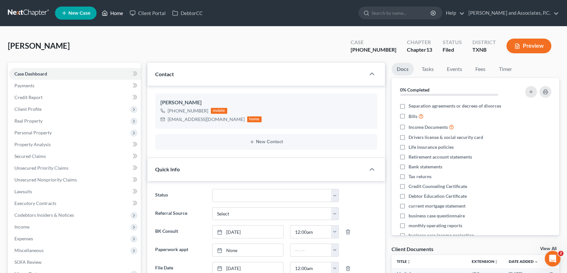
click at [124, 13] on link "Home" at bounding box center [113, 13] width 28 height 12
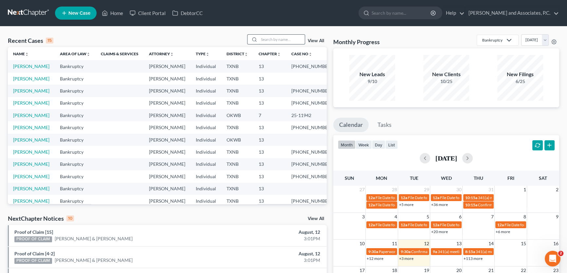
click at [273, 40] on input "search" at bounding box center [282, 39] width 46 height 9
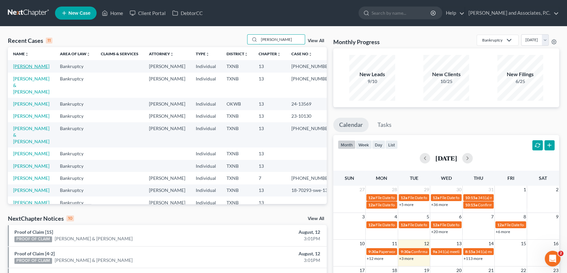
type input "[PERSON_NAME]"
click at [37, 66] on link "[PERSON_NAME]" at bounding box center [31, 67] width 36 height 6
select select "1"
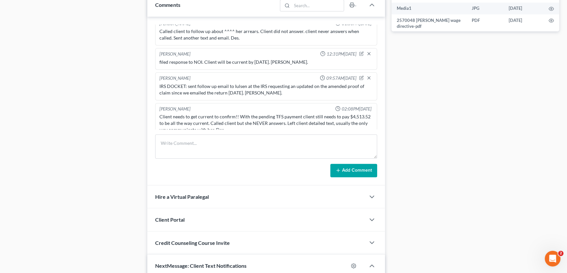
scroll to position [321, 0]
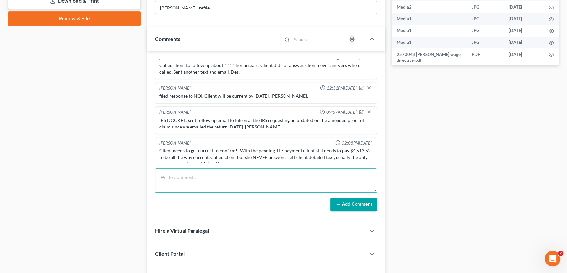
click at [195, 183] on textarea at bounding box center [266, 181] width 222 height 24
type textarea "tried to call client re docket 08/14. no answer, left voicemail. [PERSON_NAME]."
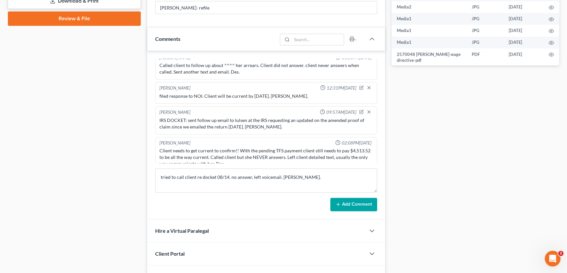
click at [342, 200] on button "Add Comment" at bounding box center [353, 205] width 47 height 14
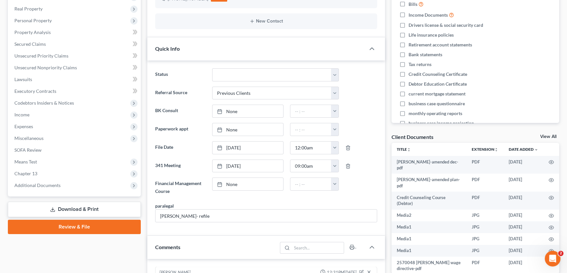
scroll to position [0, 0]
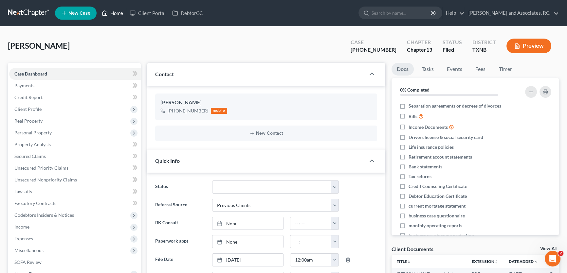
click at [117, 13] on link "Home" at bounding box center [113, 13] width 28 height 12
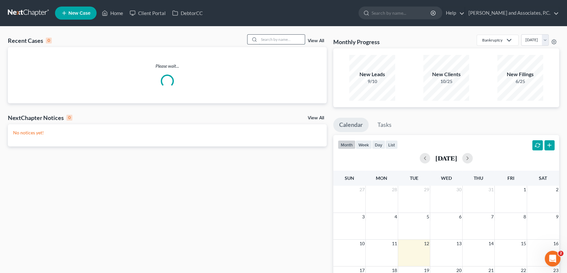
click at [284, 38] on input "search" at bounding box center [282, 39] width 46 height 9
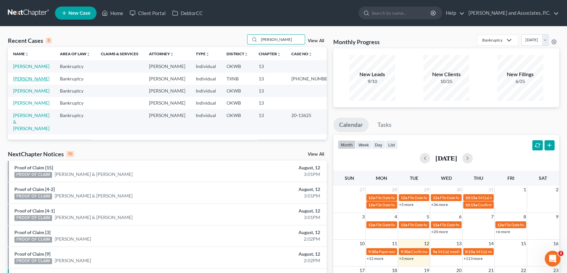
type input "[PERSON_NAME]"
click at [37, 82] on link "[PERSON_NAME]" at bounding box center [31, 79] width 36 height 6
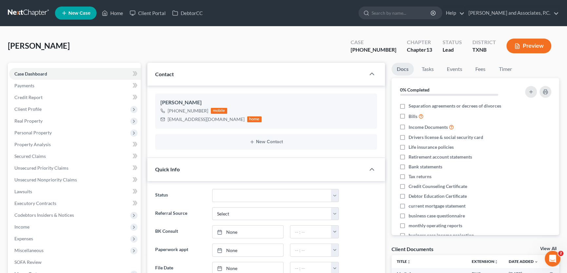
click at [308, 41] on div "[PERSON_NAME] Upgraded Case [PHONE_NUMBER] Chapter Chapter 13 Status [GEOGRAPHI…" at bounding box center [283, 48] width 551 height 28
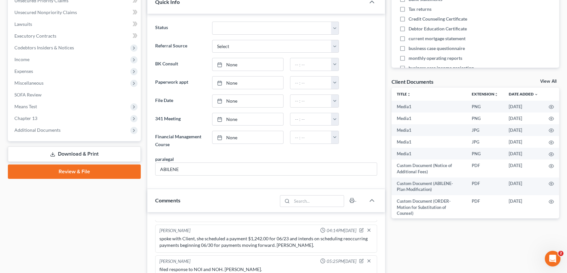
scroll to position [178, 0]
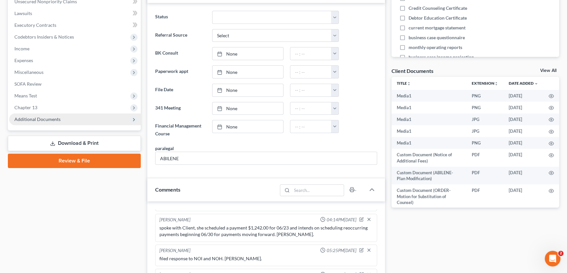
click at [45, 121] on span "Additional Documents" at bounding box center [75, 120] width 132 height 12
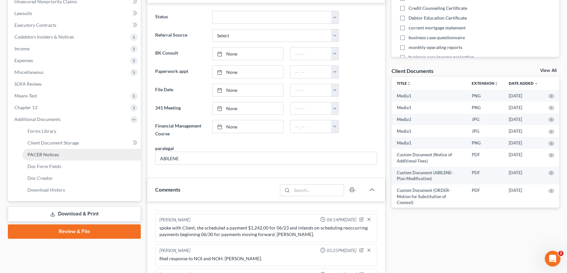
click at [43, 152] on span "PACER Notices" at bounding box center [43, 155] width 31 height 6
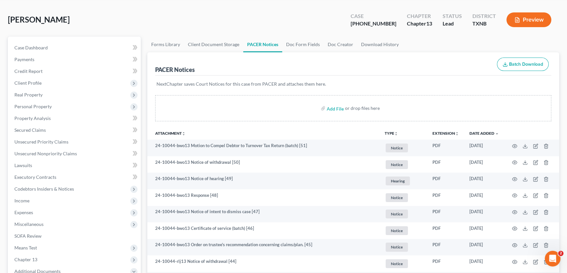
scroll to position [59, 0]
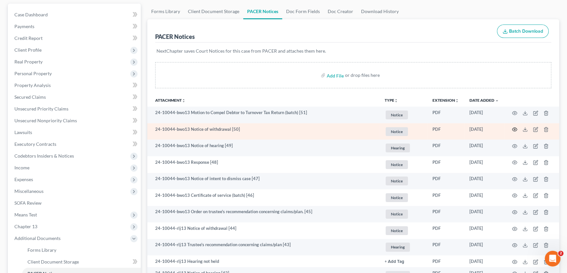
click at [513, 128] on icon "button" at bounding box center [514, 129] width 5 height 5
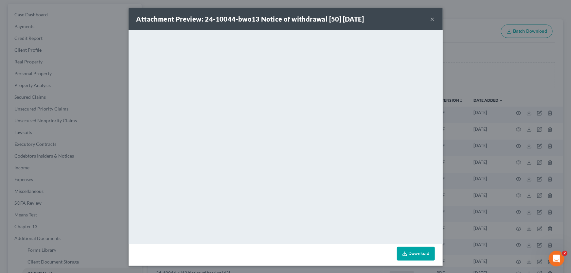
click at [432, 19] on button "×" at bounding box center [433, 19] width 5 height 8
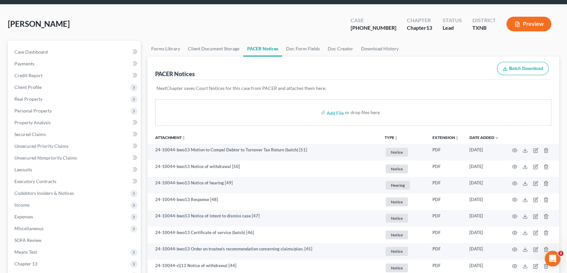
scroll to position [0, 0]
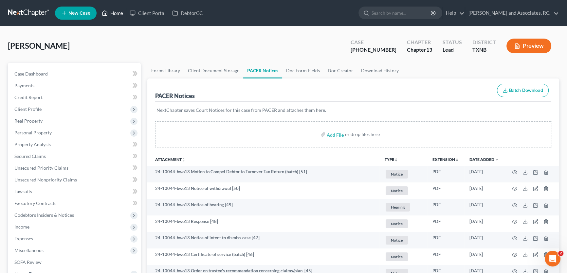
click at [114, 15] on link "Home" at bounding box center [113, 13] width 28 height 12
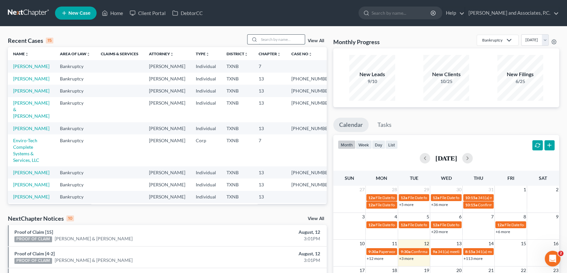
click at [265, 39] on input "search" at bounding box center [282, 39] width 46 height 9
type input "[PERSON_NAME]"
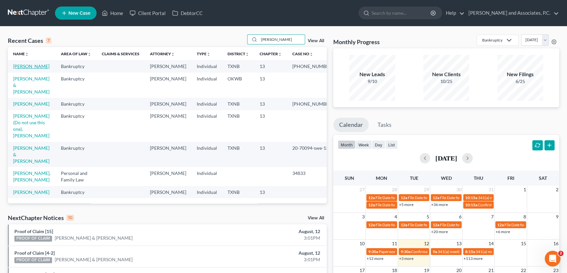
click at [36, 66] on link "[PERSON_NAME]" at bounding box center [31, 67] width 36 height 6
select select "5"
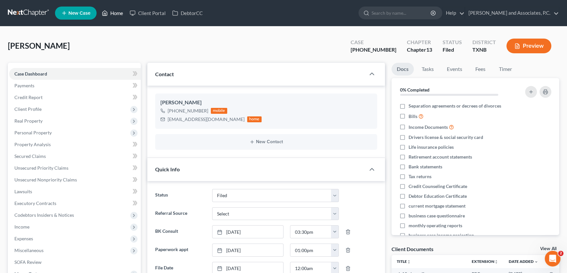
click at [122, 12] on link "Home" at bounding box center [113, 13] width 28 height 12
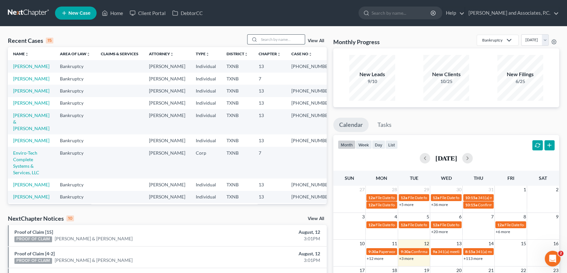
click at [282, 37] on input "search" at bounding box center [282, 39] width 46 height 9
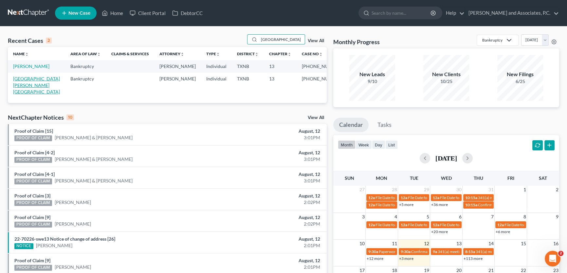
type input "[GEOGRAPHIC_DATA]"
click at [40, 80] on link "[GEOGRAPHIC_DATA][PERSON_NAME][GEOGRAPHIC_DATA]" at bounding box center [36, 85] width 47 height 19
select select "6"
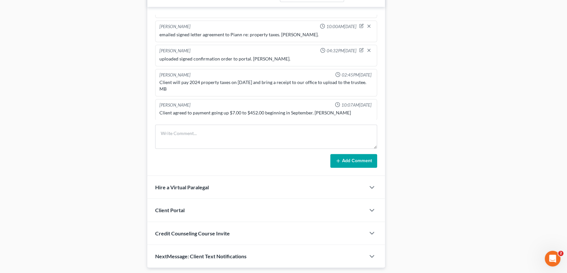
scroll to position [434, 0]
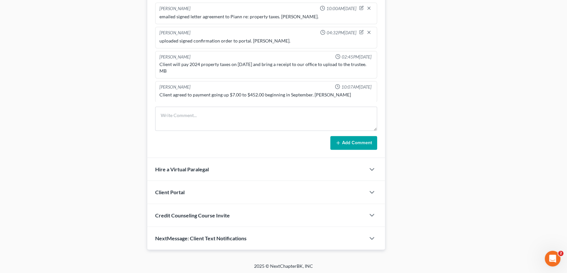
click at [209, 239] on span "NextMessage: Client Text Notifications" at bounding box center [200, 238] width 91 height 6
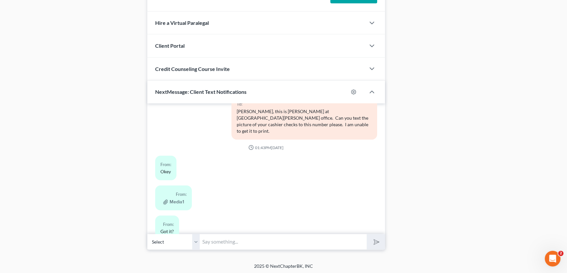
scroll to position [166, 0]
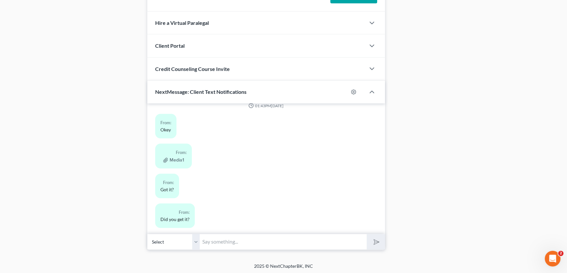
drag, startPoint x: 195, startPoint y: 239, endPoint x: 200, endPoint y: 248, distance: 10.0
click at [195, 239] on select "Select [PHONE_NUMBER] - [PERSON_NAME][GEOGRAPHIC_DATA] [PHONE_NUMBER]" at bounding box center [173, 242] width 52 height 16
click at [147, 234] on select "Select [PHONE_NUMBER] - [PERSON_NAME][GEOGRAPHIC_DATA] [PHONE_NUMBER]" at bounding box center [173, 242] width 52 height 16
click at [216, 241] on input "text" at bounding box center [283, 242] width 167 height 16
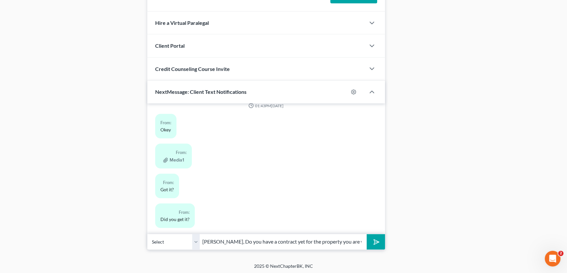
drag, startPoint x: 229, startPoint y: 243, endPoint x: 163, endPoint y: 241, distance: 66.5
click at [163, 241] on div "Select [PHONE_NUMBER] - [PERSON_NAME] [PHONE_NUMBER] [PERSON_NAME][GEOGRAPHIC_D…" at bounding box center [266, 241] width 238 height 15
click at [268, 244] on input "[PERSON_NAME], Do you have a contract yet for the property you are wanting to s…" at bounding box center [283, 242] width 167 height 16
drag, startPoint x: 285, startPoint y: 241, endPoint x: 361, endPoint y: 241, distance: 76.0
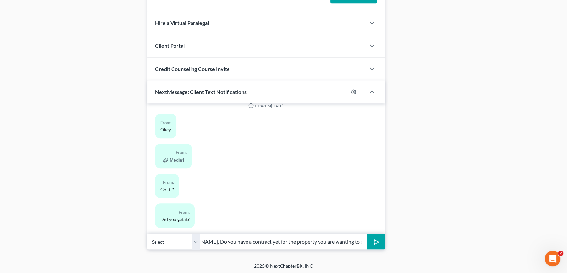
click at [369, 241] on div "Select [PHONE_NUMBER] - [PERSON_NAME] [PHONE_NUMBER] [PERSON_NAME][GEOGRAPHIC_D…" at bounding box center [266, 241] width 238 height 15
click at [354, 241] on input "[PERSON_NAME], Do you have a contract yet for the property you are wanting to s…" at bounding box center [283, 242] width 167 height 16
type input "[PERSON_NAME], Do you have a contract yet for the property you are wanting to s…"
drag, startPoint x: 195, startPoint y: 241, endPoint x: 197, endPoint y: 248, distance: 7.2
click at [195, 241] on select "Select [PHONE_NUMBER] - [PERSON_NAME][GEOGRAPHIC_DATA] [PHONE_NUMBER]" at bounding box center [173, 242] width 52 height 16
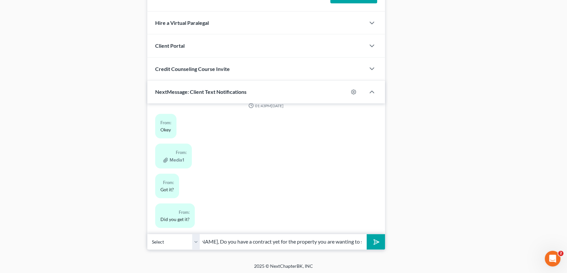
scroll to position [0, 0]
click at [147, 234] on select "Select [PHONE_NUMBER] - [PERSON_NAME][GEOGRAPHIC_DATA] [PHONE_NUMBER]" at bounding box center [173, 242] width 52 height 16
click at [374, 241] on icon "submit" at bounding box center [375, 242] width 9 height 9
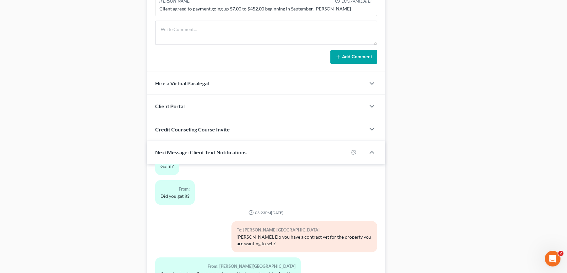
scroll to position [581, 0]
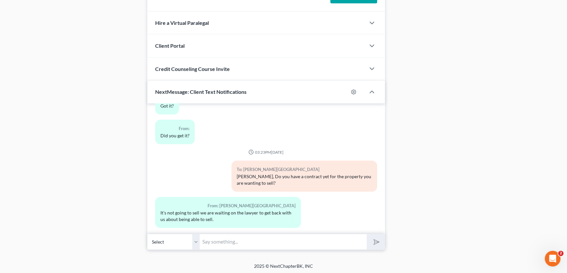
click at [263, 239] on input "text" at bounding box center [283, 242] width 167 height 16
type input "I"
click at [231, 241] on input "text" at bounding box center [283, 242] width 167 height 16
click at [195, 242] on select "Select [PHONE_NUMBER] - [PERSON_NAME][GEOGRAPHIC_DATA] [PHONE_NUMBER]" at bounding box center [173, 242] width 52 height 16
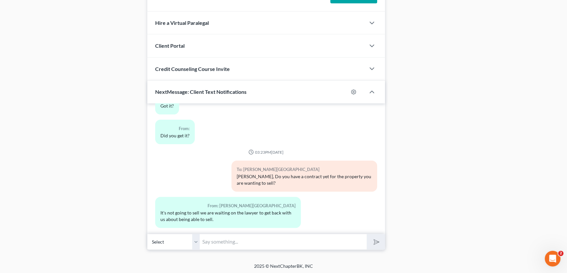
click at [211, 240] on input "text" at bounding box center [283, 242] width 167 height 16
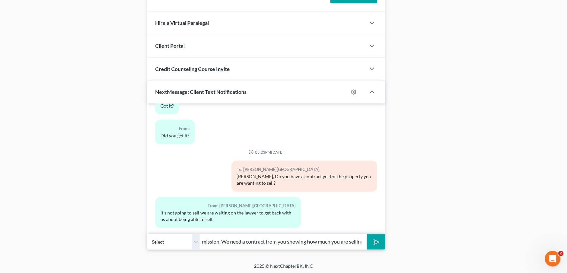
type input "I spoke with [PERSON_NAME], he said you can sell the property with Court permis…"
click at [367, 234] on button "submit" at bounding box center [376, 241] width 18 height 15
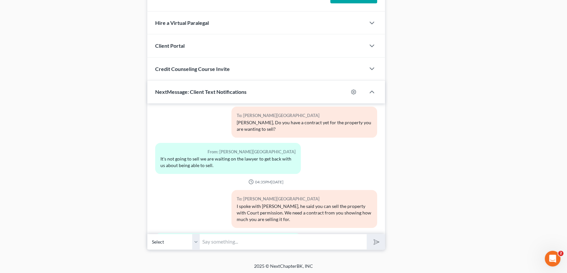
scroll to position [340, 0]
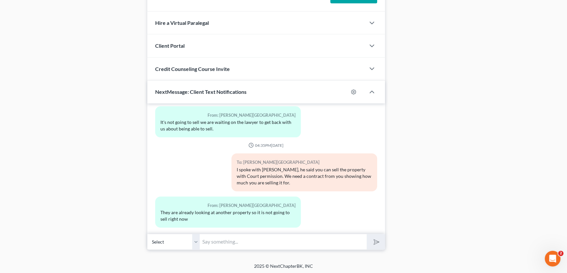
click at [227, 241] on input "text" at bounding box center [283, 242] width 167 height 16
type input "okay, if you try to sell in the future we will need a contract before we can as…"
click at [367, 234] on button "submit" at bounding box center [376, 241] width 18 height 15
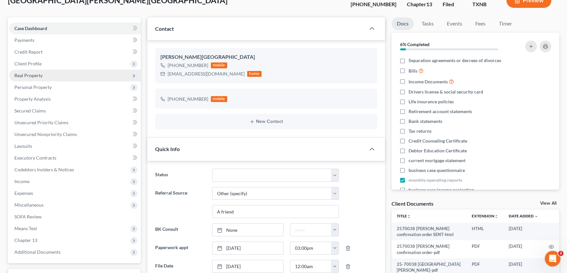
scroll to position [0, 0]
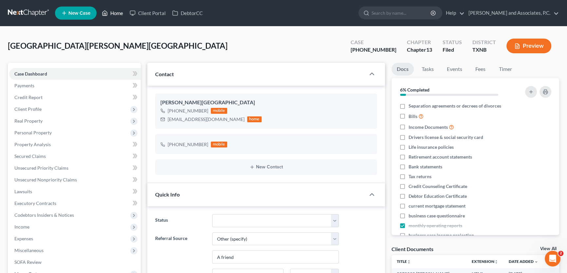
click at [113, 13] on link "Home" at bounding box center [113, 13] width 28 height 12
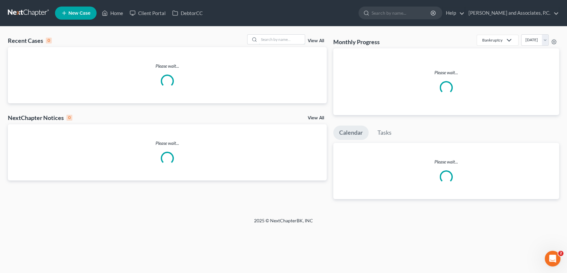
click at [280, 40] on input "search" at bounding box center [282, 39] width 46 height 9
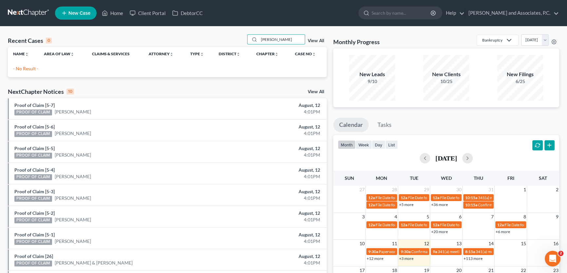
drag, startPoint x: 274, startPoint y: 41, endPoint x: 217, endPoint y: 37, distance: 57.1
click at [217, 37] on div "Recent Cases 0 [PERSON_NAME] View All" at bounding box center [167, 40] width 319 height 13
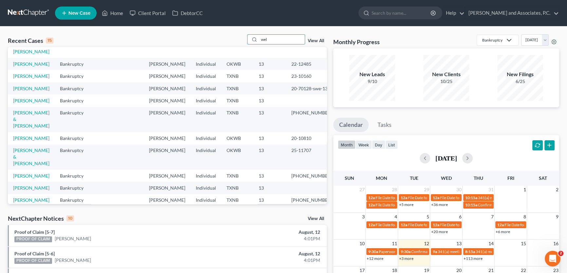
scroll to position [89, 0]
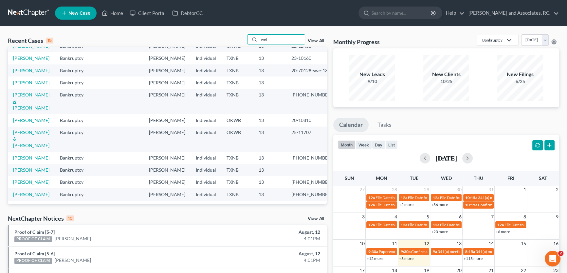
type input "wel"
click at [42, 111] on link "Welborn, John & Megan" at bounding box center [31, 101] width 36 height 19
select select "8"
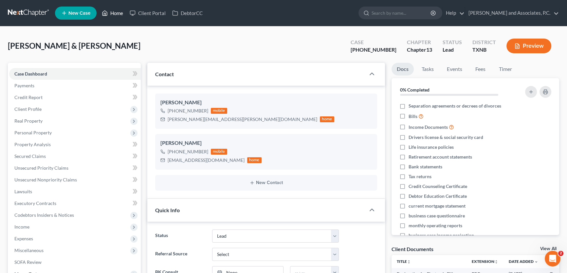
click at [123, 13] on link "Home" at bounding box center [113, 13] width 28 height 12
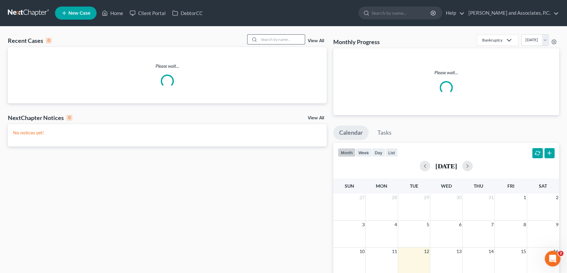
click at [294, 41] on input "search" at bounding box center [282, 39] width 46 height 9
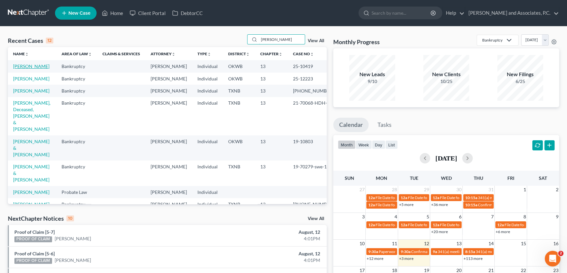
type input "harris"
click at [31, 66] on link "Harris, Earl" at bounding box center [31, 67] width 36 height 6
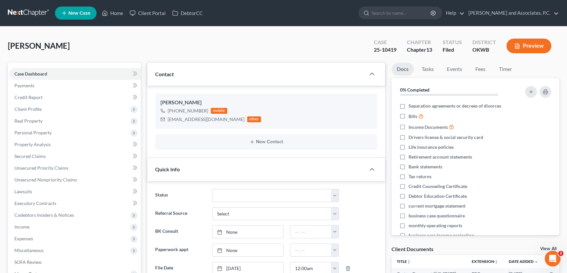
scroll to position [85, 0]
click at [115, 14] on link "Home" at bounding box center [113, 13] width 28 height 12
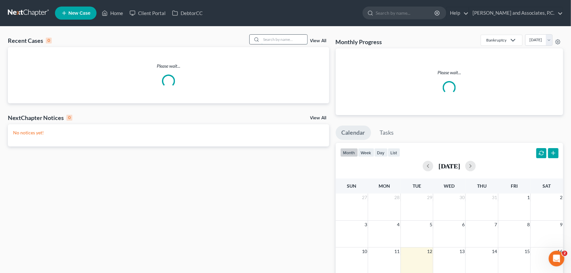
click at [298, 40] on input "search" at bounding box center [285, 39] width 46 height 9
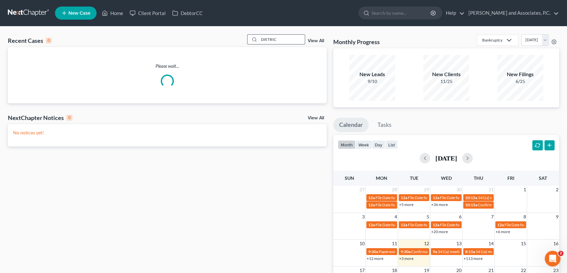
type input "DIETRICH"
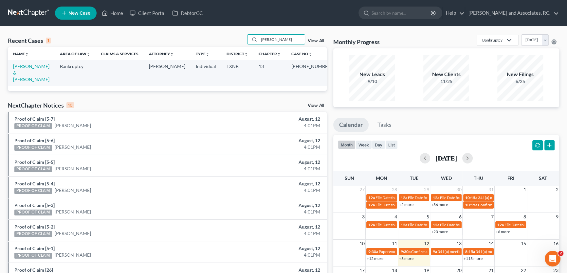
drag, startPoint x: 286, startPoint y: 38, endPoint x: 241, endPoint y: 38, distance: 45.2
click at [241, 38] on div "Recent Cases 1 DIETRICH View All" at bounding box center [167, 40] width 319 height 13
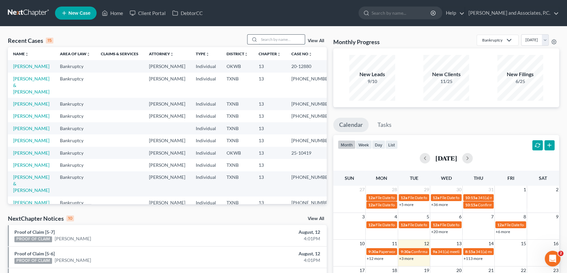
click at [266, 41] on input "search" at bounding box center [282, 39] width 46 height 9
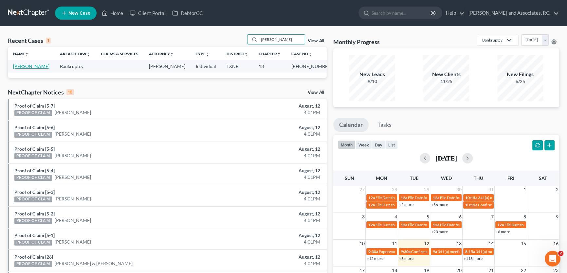
type input "WINSTEL"
click at [37, 66] on link "Winstel, Teresa" at bounding box center [31, 67] width 36 height 6
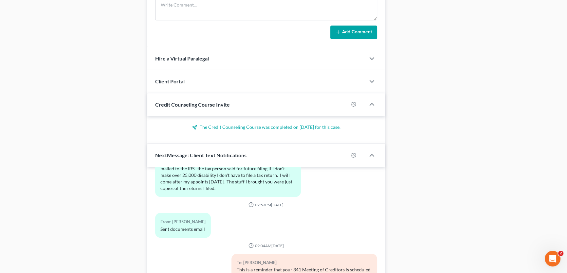
scroll to position [565, 0]
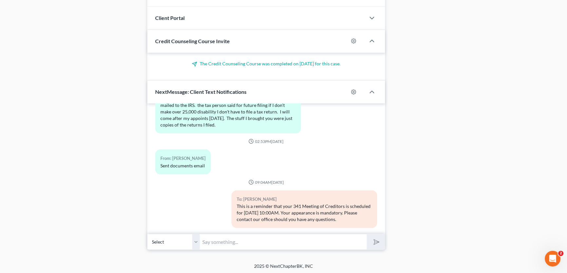
drag, startPoint x: 193, startPoint y: 236, endPoint x: 211, endPoint y: 242, distance: 18.6
click at [193, 236] on select "Select +1 (940) 867-5817 - Teresa Winstel" at bounding box center [173, 242] width 52 height 16
click at [211, 242] on input "text" at bounding box center [283, 242] width 167 height 16
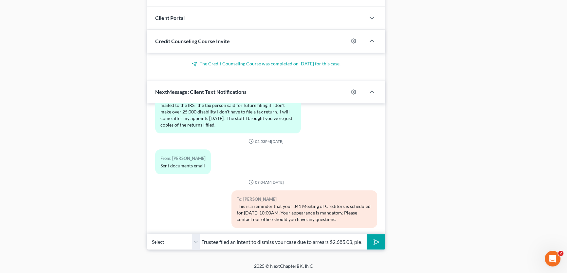
scroll to position [0, 54]
type input "Teresa, the Trustee filed an intent to dismiss your case due to arrears $2,685.…"
click at [367, 234] on button "submit" at bounding box center [376, 241] width 18 height 15
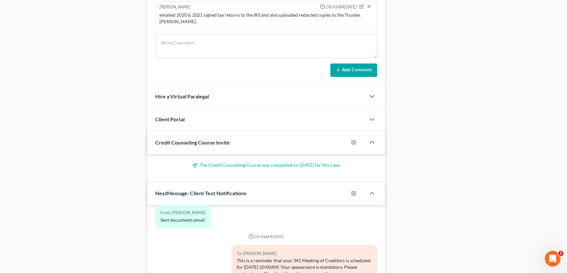
scroll to position [446, 0]
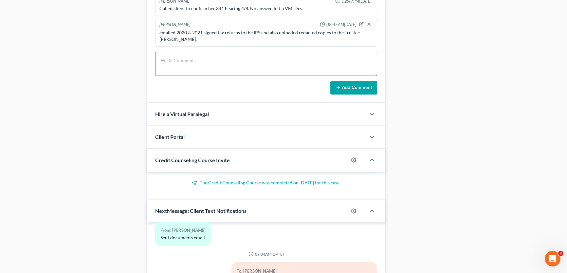
click at [189, 65] on textarea at bounding box center [266, 64] width 222 height 24
type textarea "the Trustee filed an NOI for arrears $2,685.03 through July. sent text to clien…"
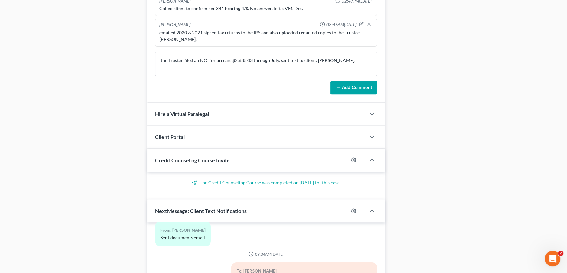
click at [346, 86] on button "Add Comment" at bounding box center [353, 88] width 47 height 14
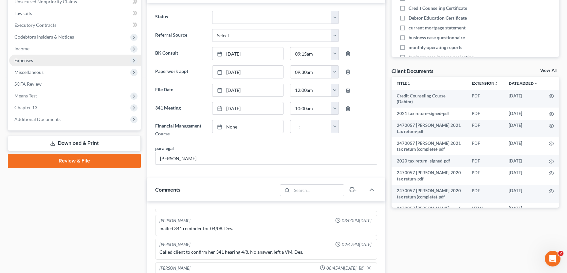
scroll to position [0, 0]
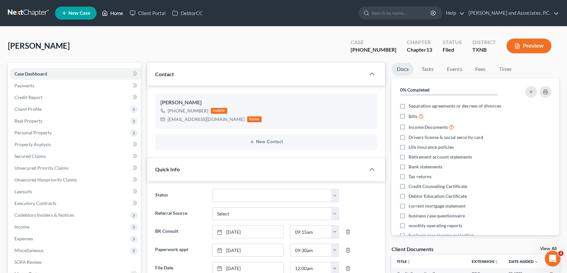
click at [117, 16] on link "Home" at bounding box center [113, 13] width 28 height 12
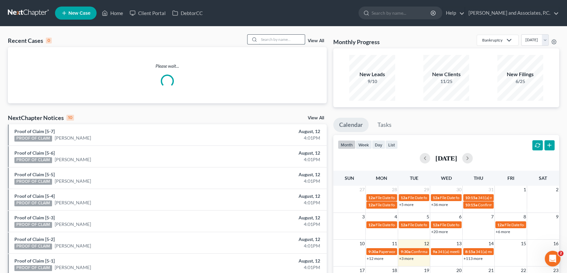
click at [284, 39] on input "search" at bounding box center [282, 39] width 46 height 9
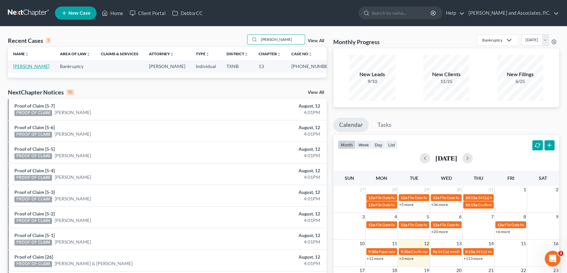
type input "staley"
click at [35, 67] on link "Staley, Ernest" at bounding box center [31, 67] width 36 height 6
select select "5"
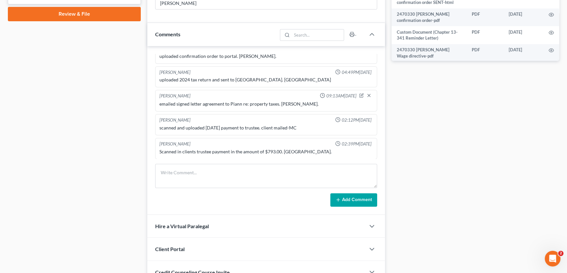
scroll to position [383, 0]
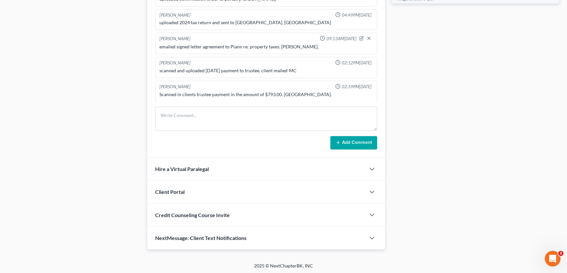
click at [227, 239] on span "NextMessage: Client Text Notifications" at bounding box center [200, 238] width 91 height 6
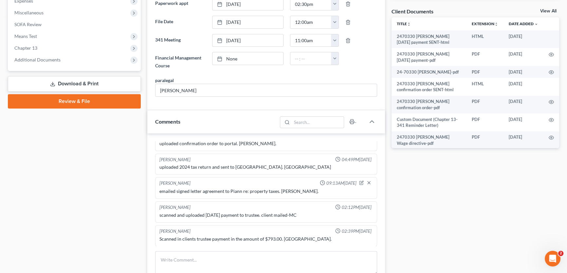
scroll to position [468, 0]
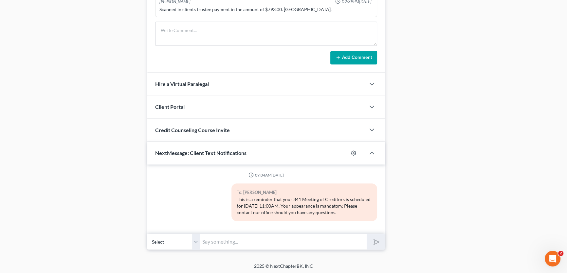
click at [207, 241] on input "text" at bounding box center [283, 242] width 167 height 16
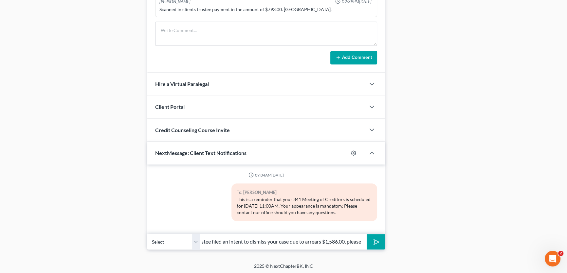
scroll to position [0, 61]
type input "Mr. Staley, the Trustee filed an intent to dismiss your case due to arrears $1,…"
click at [367, 234] on button "submit" at bounding box center [376, 241] width 18 height 15
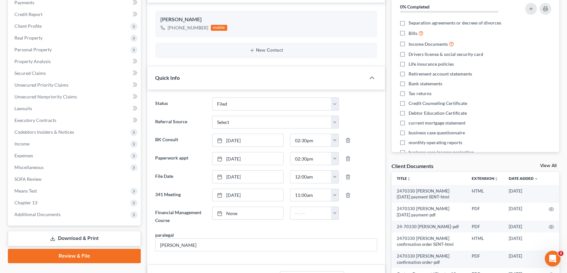
scroll to position [0, 0]
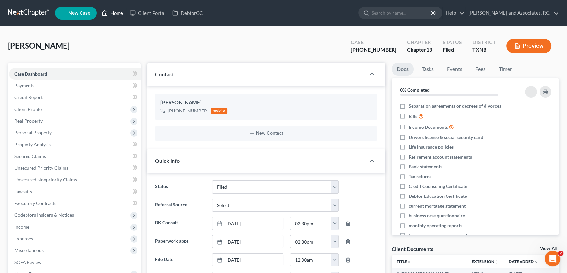
click at [121, 11] on link "Home" at bounding box center [113, 13] width 28 height 12
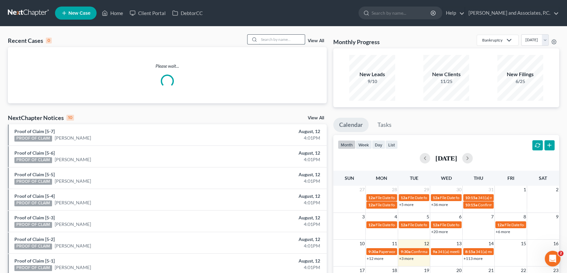
click at [286, 37] on input "search" at bounding box center [282, 39] width 46 height 9
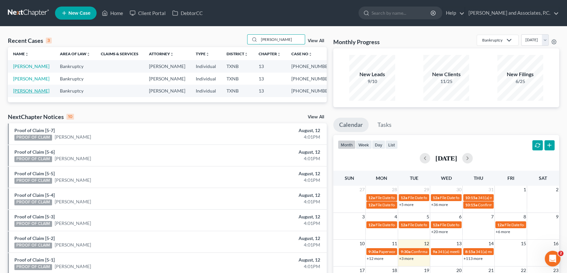
type input "medina"
click at [36, 89] on link "Medina, Manuel" at bounding box center [31, 91] width 36 height 6
select select "5"
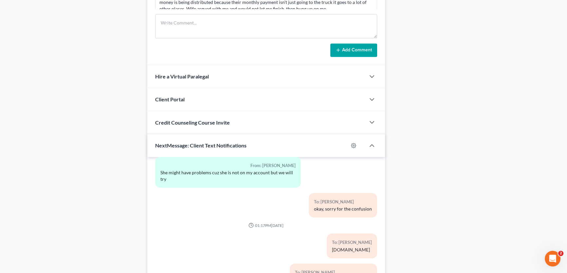
scroll to position [538, 0]
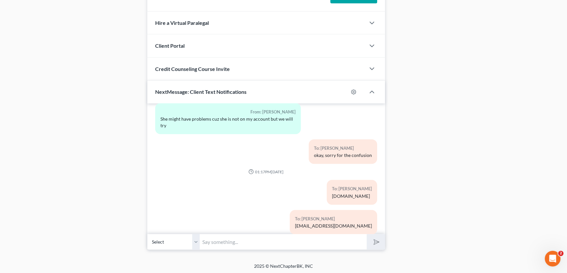
drag, startPoint x: 196, startPoint y: 240, endPoint x: 218, endPoint y: 237, distance: 22.5
click at [196, 240] on select "Select +1 (940) 867-8422 - Manuel Medina" at bounding box center [173, 242] width 52 height 16
click at [213, 241] on input "text" at bounding box center [283, 242] width 167 height 16
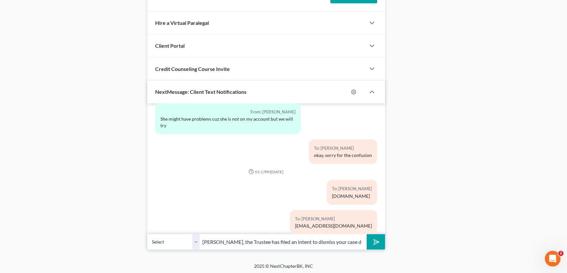
scroll to position [0, 40]
drag, startPoint x: 327, startPoint y: 239, endPoint x: 487, endPoint y: 243, distance: 159.2
drag, startPoint x: 319, startPoint y: 245, endPoint x: 439, endPoint y: 242, distance: 120.5
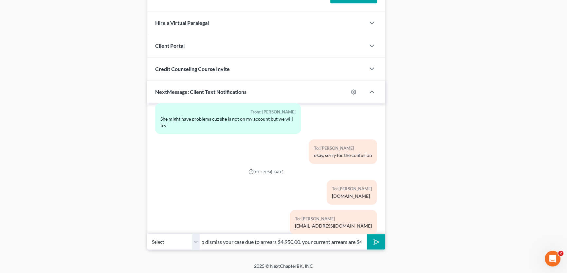
type input "Mr. Medina, the Trustee has filed an intent to dismiss your case due to arrears…"
click at [367, 234] on button "submit" at bounding box center [376, 241] width 18 height 15
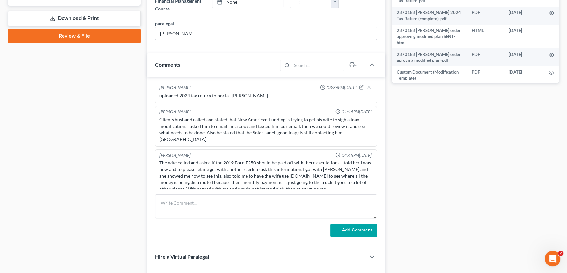
scroll to position [357, 0]
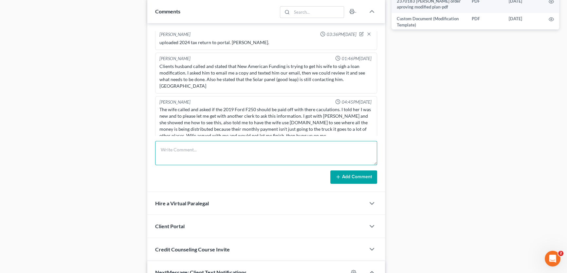
click at [193, 151] on textarea at bounding box center [266, 153] width 222 height 24
type textarea "the Trustee filed an NOI for arrears $4,950.00. 08/12 current arrears $4,300.00…"
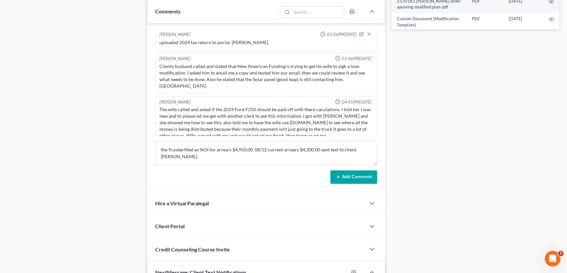
click at [343, 178] on button "Add Comment" at bounding box center [353, 178] width 47 height 14
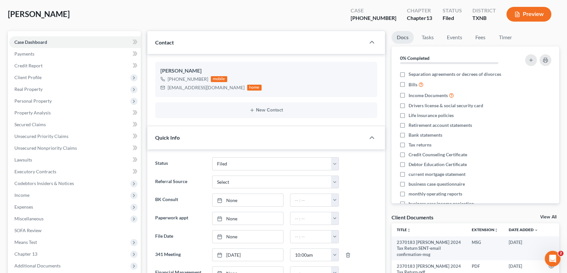
scroll to position [0, 0]
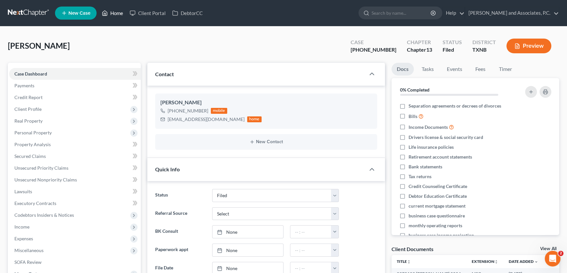
click at [117, 9] on link "Home" at bounding box center [113, 13] width 28 height 12
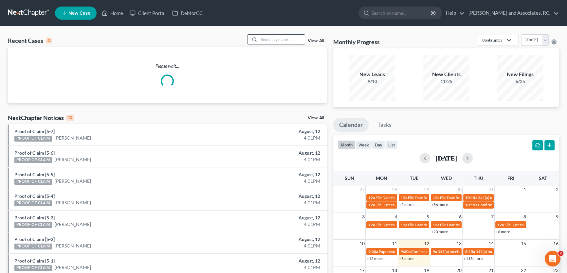
click at [298, 39] on input "search" at bounding box center [282, 39] width 46 height 9
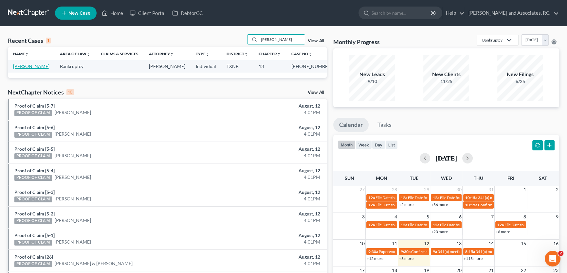
type input "winstel"
click at [28, 67] on link "Winstel, Teresa" at bounding box center [31, 67] width 36 height 6
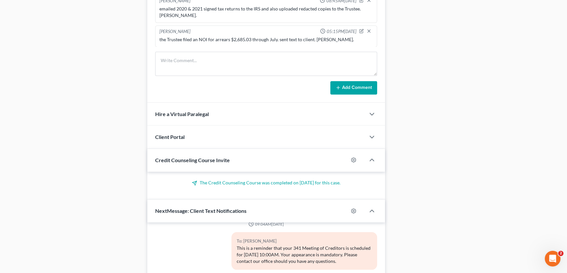
scroll to position [565, 0]
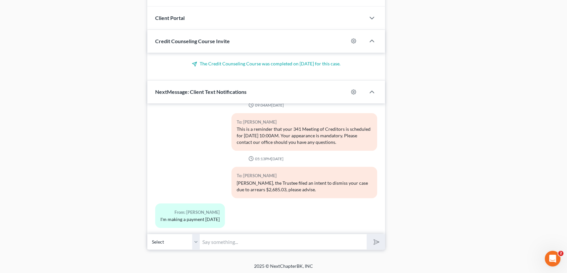
click at [206, 242] on input "text" at bounding box center [283, 242] width 167 height 16
type input "for the full arrears amount $2,685.03?"
click at [367, 234] on button "submit" at bounding box center [376, 241] width 18 height 15
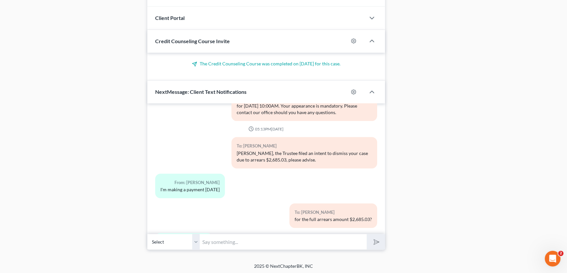
scroll to position [362, 0]
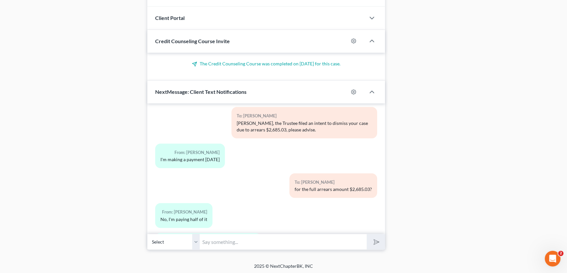
click at [223, 242] on input "text" at bounding box center [283, 242] width 167 height 16
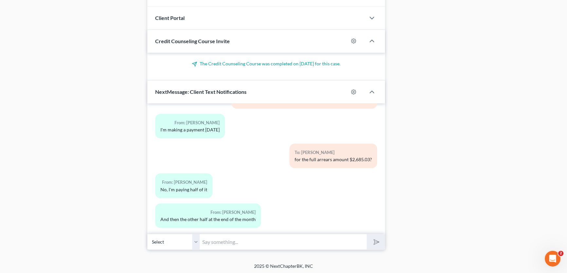
drag, startPoint x: 237, startPoint y: 242, endPoint x: 231, endPoint y: 242, distance: 6.3
click at [237, 242] on input "text" at bounding box center [283, 242] width 167 height 16
click at [231, 242] on input "text" at bounding box center [283, 242] width 167 height 16
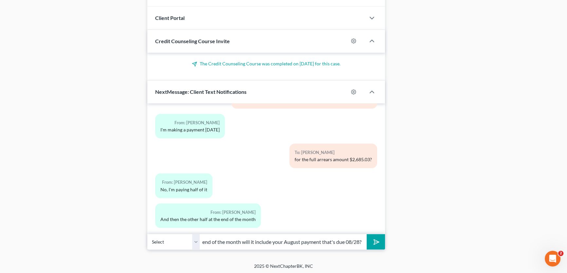
type input "when you make a payment at the end of the month will it include your August pay…"
click at [367, 234] on button "submit" at bounding box center [376, 241] width 18 height 15
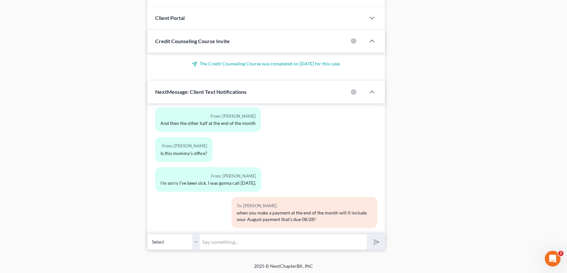
click at [217, 241] on input "text" at bounding box center [283, 242] width 167 height 16
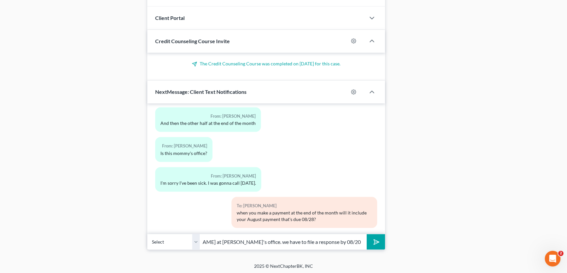
scroll to position [0, 52]
type input "yes, this is Amy at Monte's office. we have to file a response by 08/20 to keep…"
click at [367, 234] on button "submit" at bounding box center [376, 241] width 18 height 15
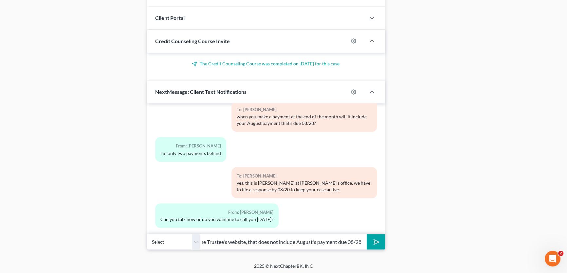
scroll to position [0, 0]
drag, startPoint x: 363, startPoint y: 241, endPoint x: 85, endPoint y: 245, distance: 277.4
type input "you can call me tomorrow. We open at 8:30am"
click at [367, 234] on button "submit" at bounding box center [376, 241] width 18 height 15
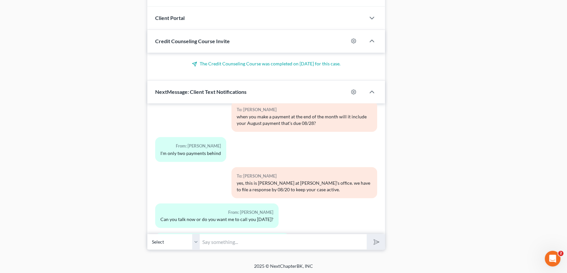
scroll to position [644, 0]
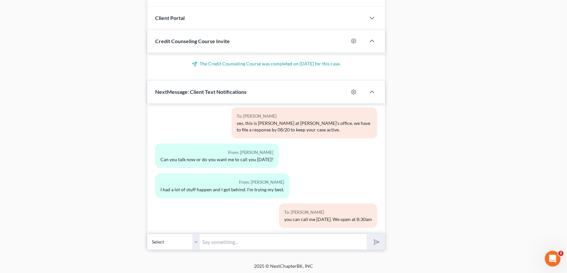
click at [233, 238] on input "text" at bounding box center [283, 242] width 167 height 16
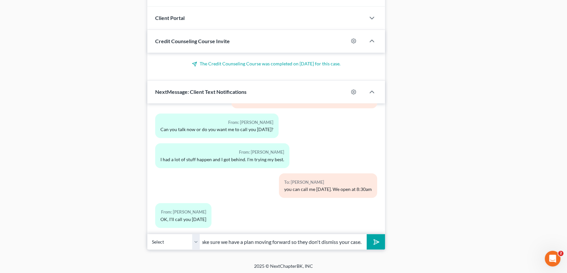
scroll to position [0, 69]
type input "I understand, I just want to make sure we have a plan moving forward so they do…"
click at [367, 234] on button "submit" at bounding box center [376, 241] width 18 height 15
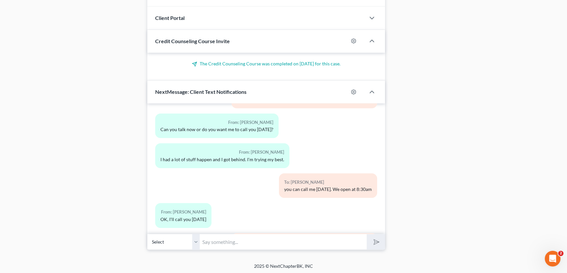
scroll to position [711, 0]
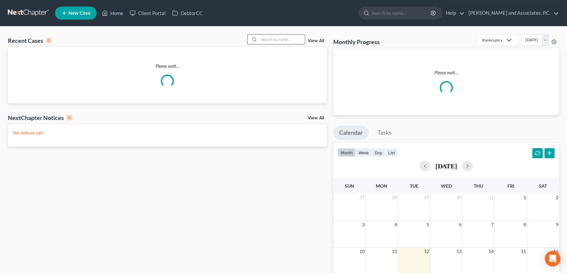
click at [285, 41] on input "search" at bounding box center [282, 39] width 46 height 9
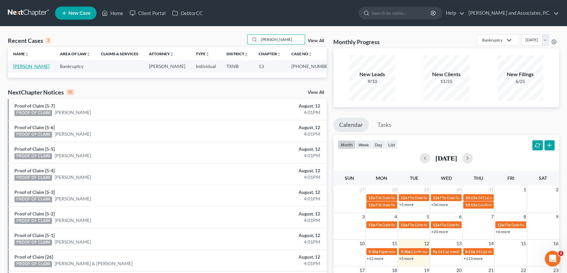
type input "[PERSON_NAME]"
click at [36, 68] on link "[PERSON_NAME]" at bounding box center [31, 67] width 36 height 6
select select "5"
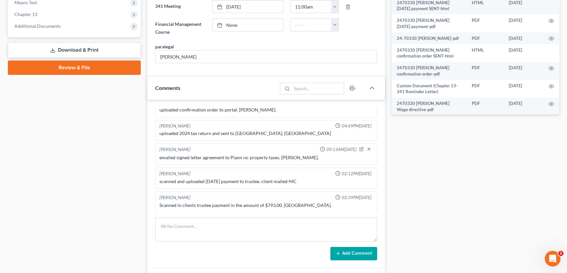
scroll to position [213, 0]
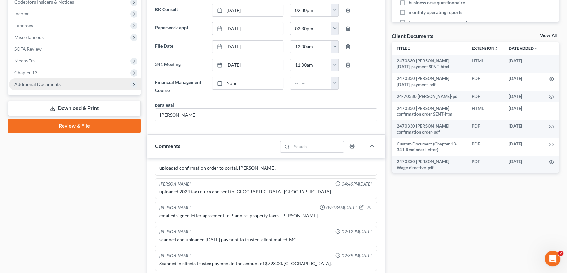
click at [51, 84] on span "Additional Documents" at bounding box center [37, 85] width 46 height 6
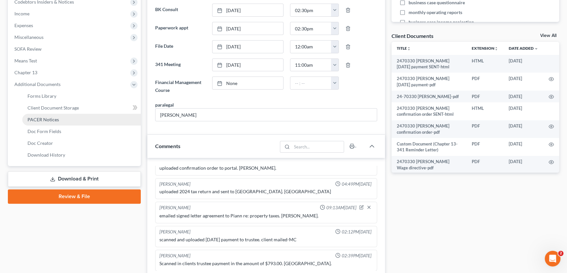
click at [50, 119] on span "PACER Notices" at bounding box center [43, 120] width 31 height 6
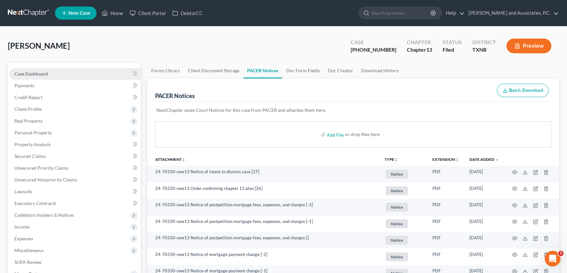
click at [36, 72] on span "Case Dashboard" at bounding box center [30, 74] width 33 height 6
select select "5"
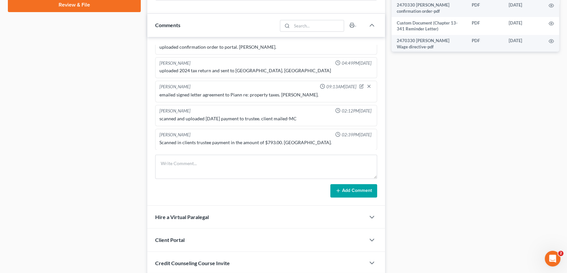
scroll to position [387, 0]
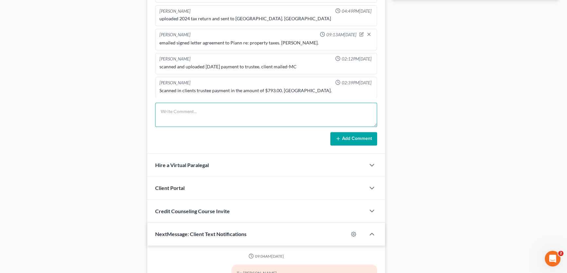
click at [191, 117] on textarea at bounding box center [266, 115] width 222 height 24
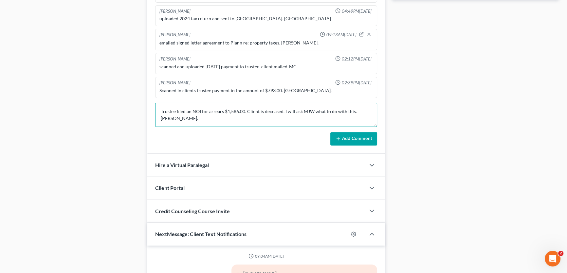
type textarea "Trustee filed an NOI for arrears $1,586.00. Client is deceased. I will ask MJW …"
click at [337, 139] on line at bounding box center [338, 139] width 3 height 0
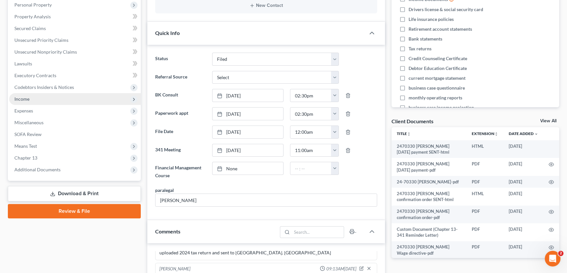
scroll to position [0, 0]
